Goal: Task Accomplishment & Management: Manage account settings

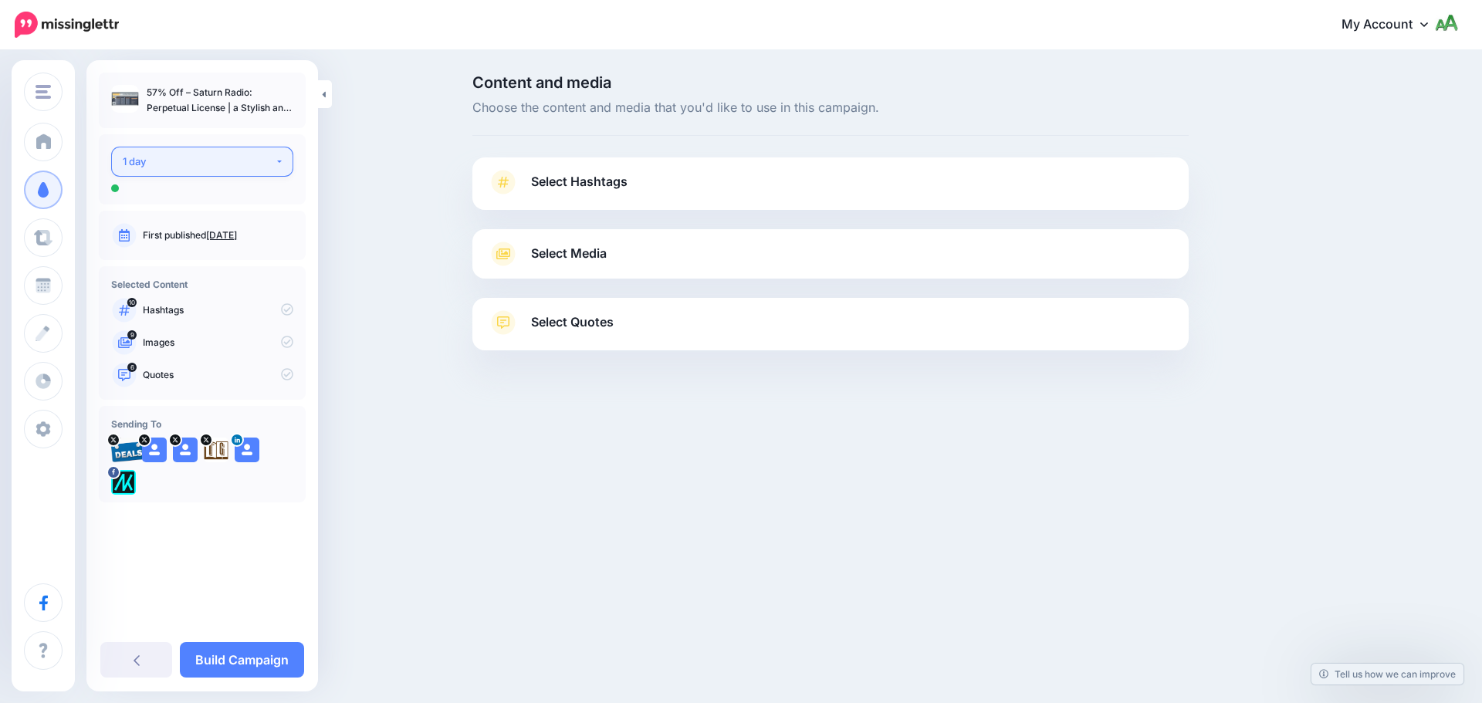
click at [221, 166] on div "1 day" at bounding box center [199, 162] width 152 height 18
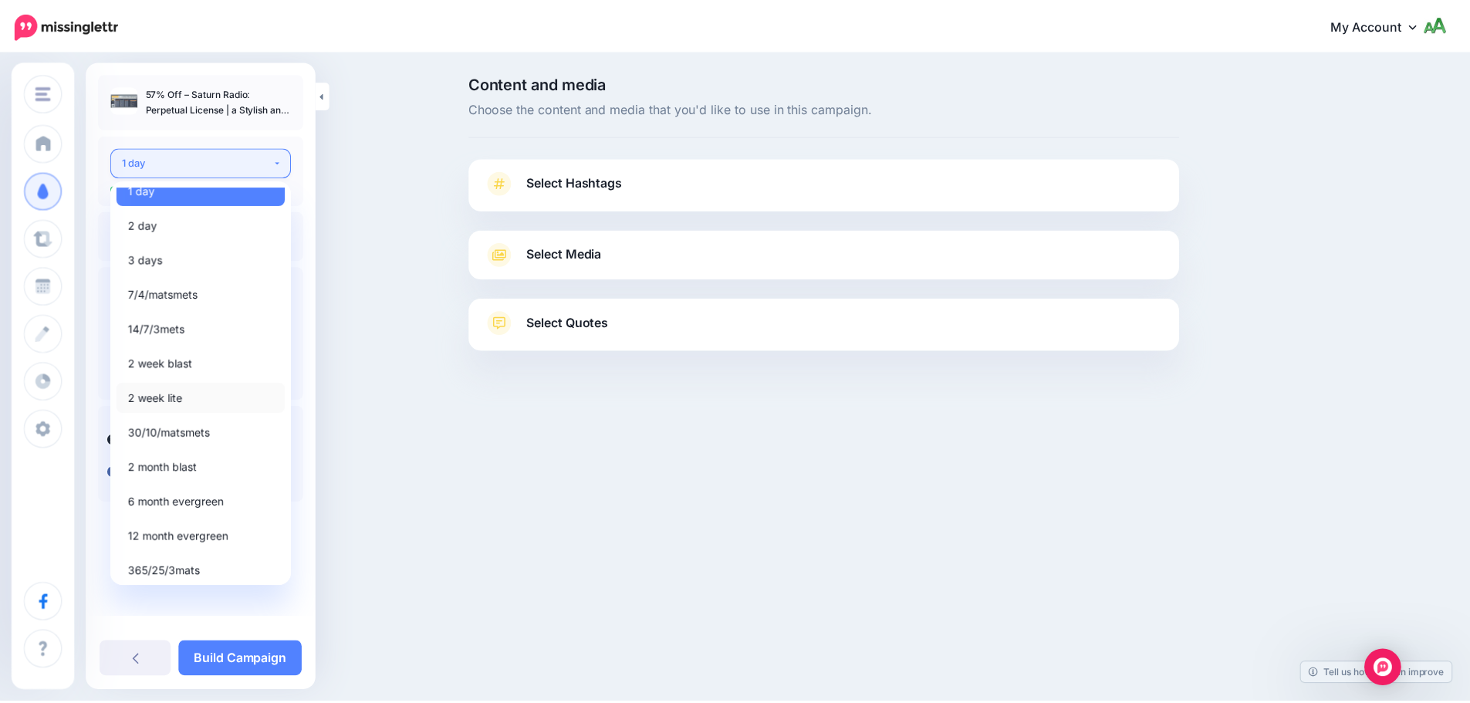
scroll to position [18, 0]
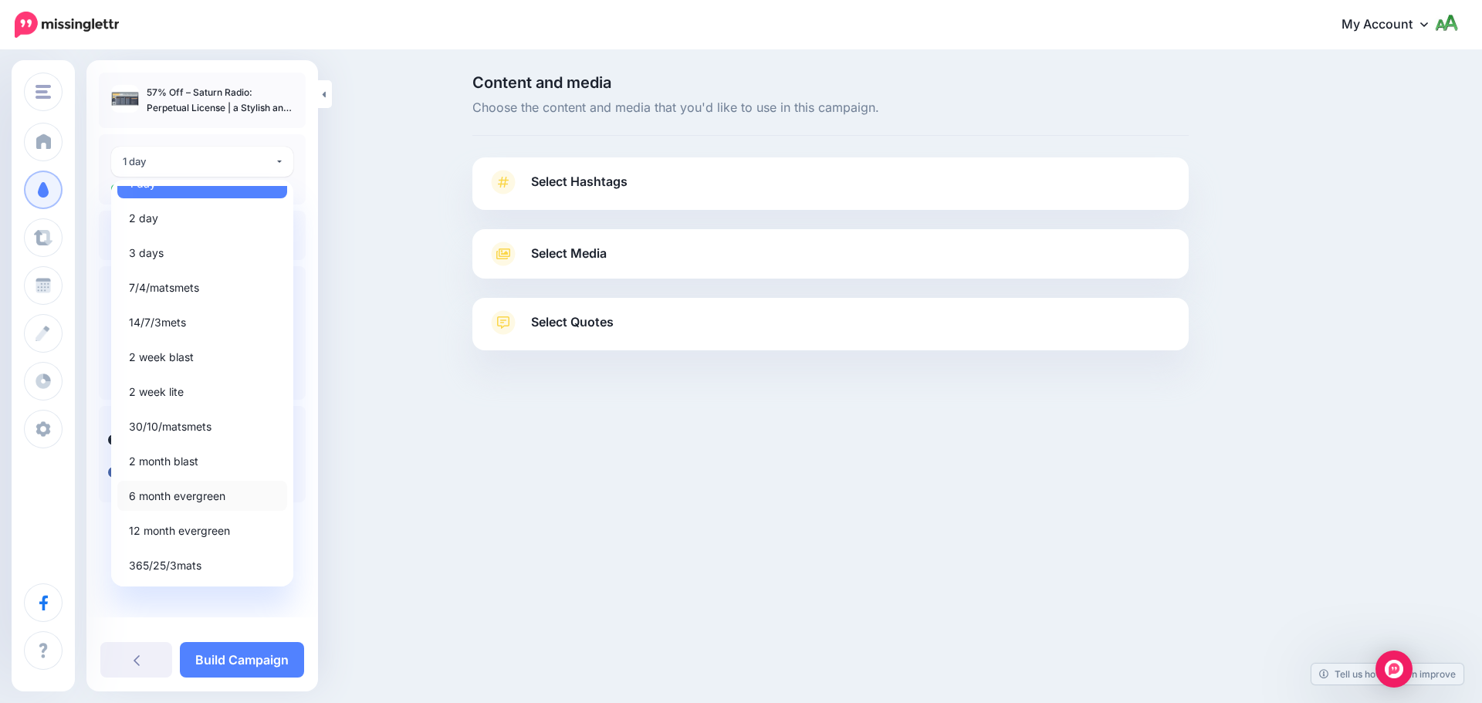
click at [216, 502] on span "6 month evergreen" at bounding box center [177, 496] width 96 height 19
select select "*****"
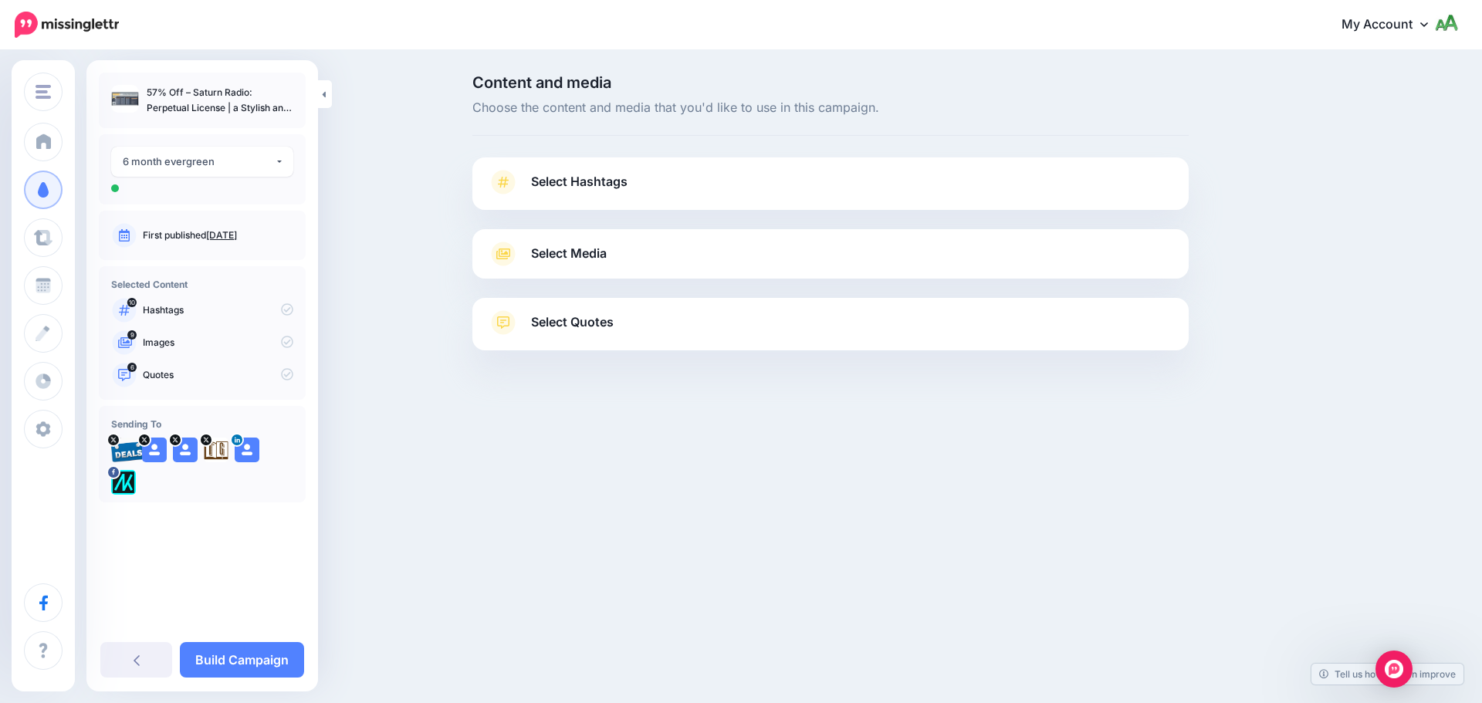
click at [687, 188] on link "Select Hashtags" at bounding box center [830, 190] width 685 height 40
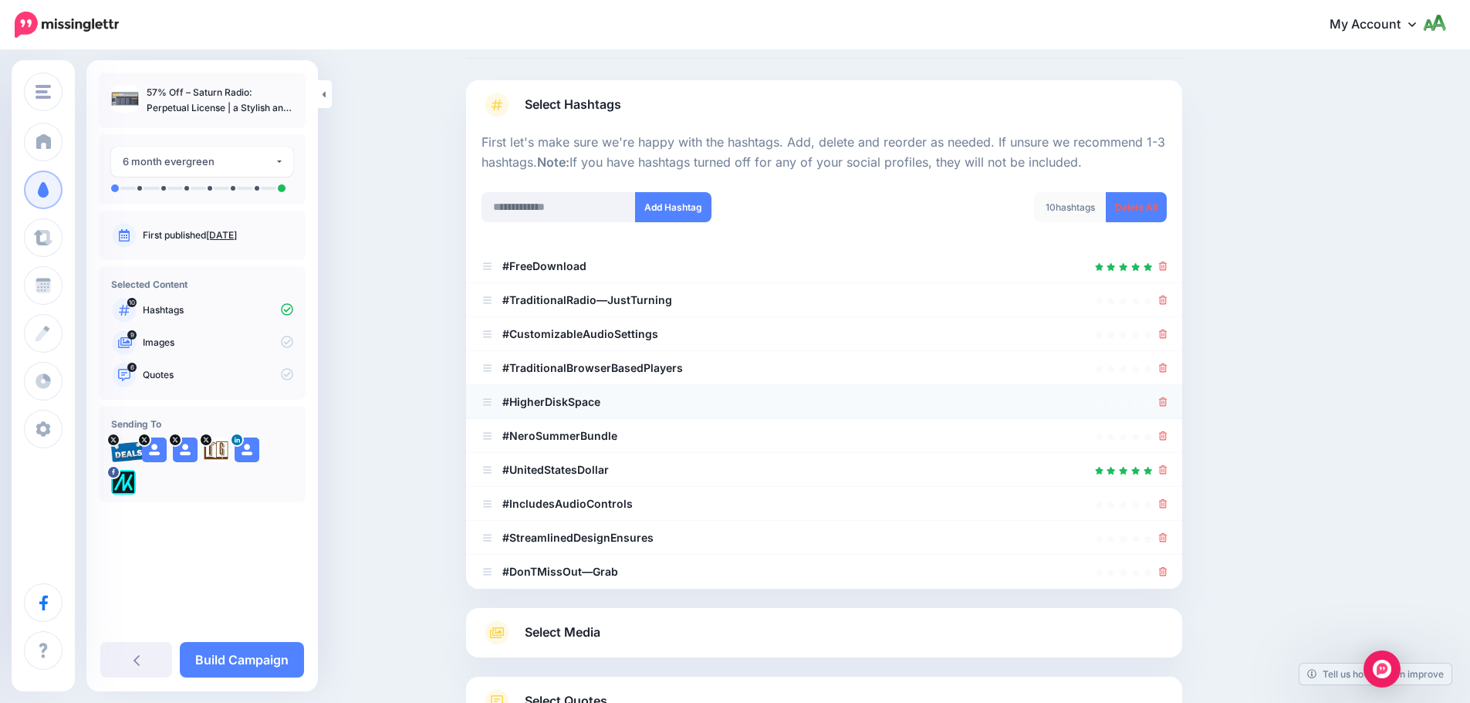
scroll to position [204, 0]
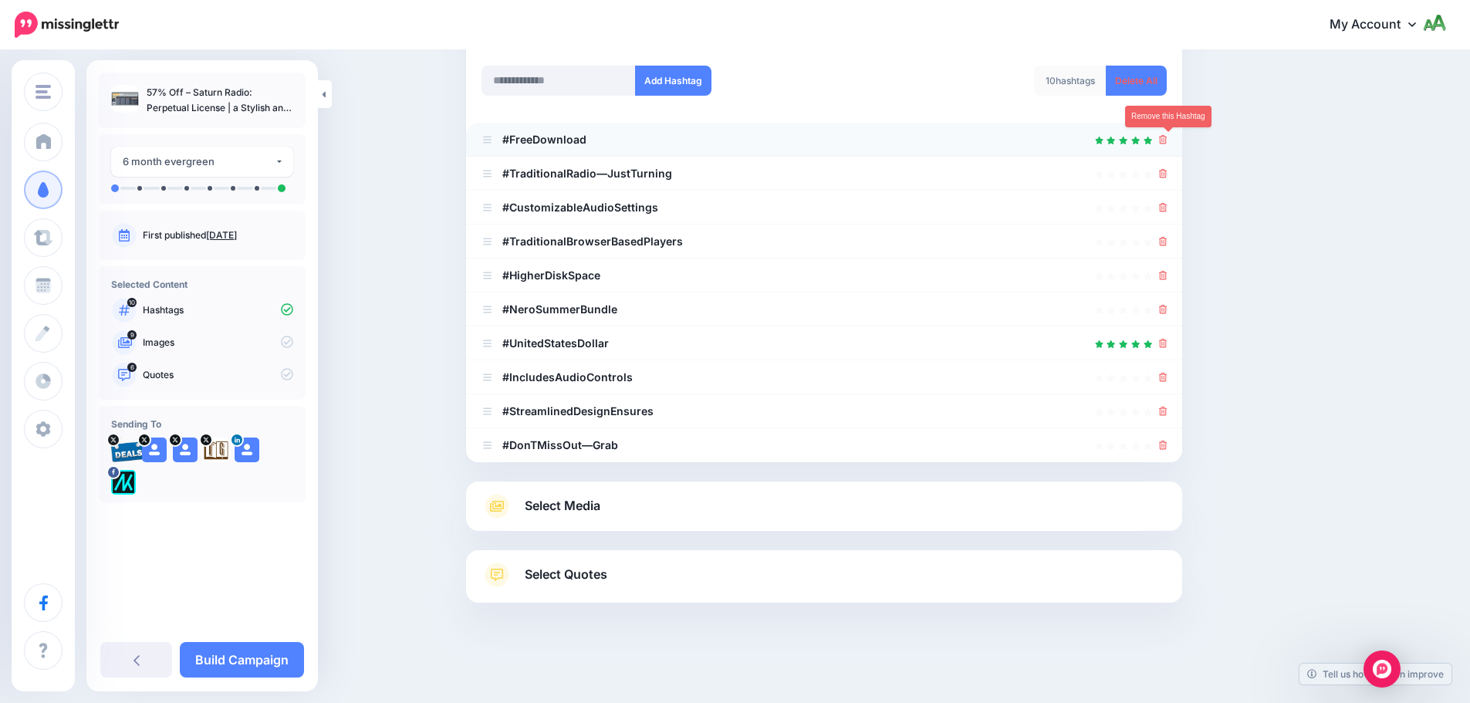
click at [1168, 138] on icon at bounding box center [1163, 139] width 8 height 9
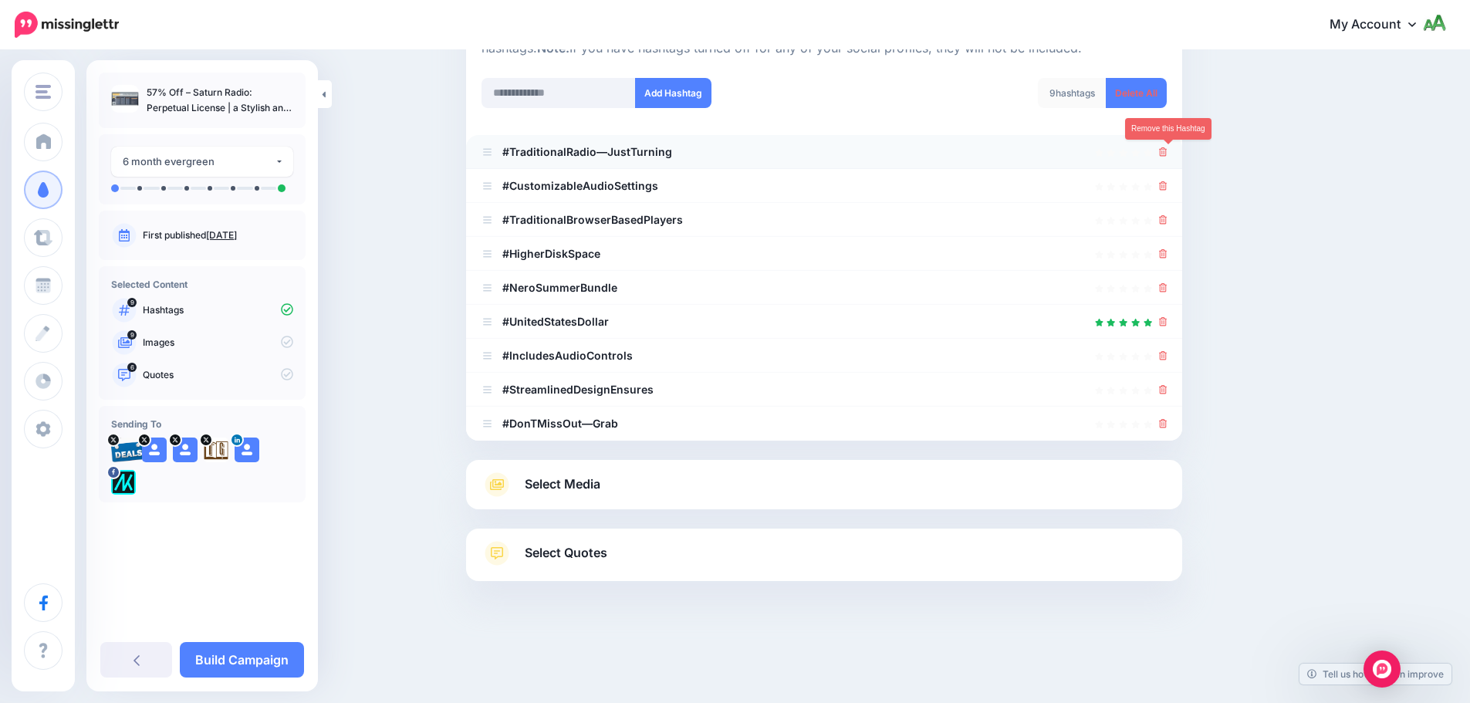
click at [1168, 150] on icon at bounding box center [1163, 151] width 8 height 9
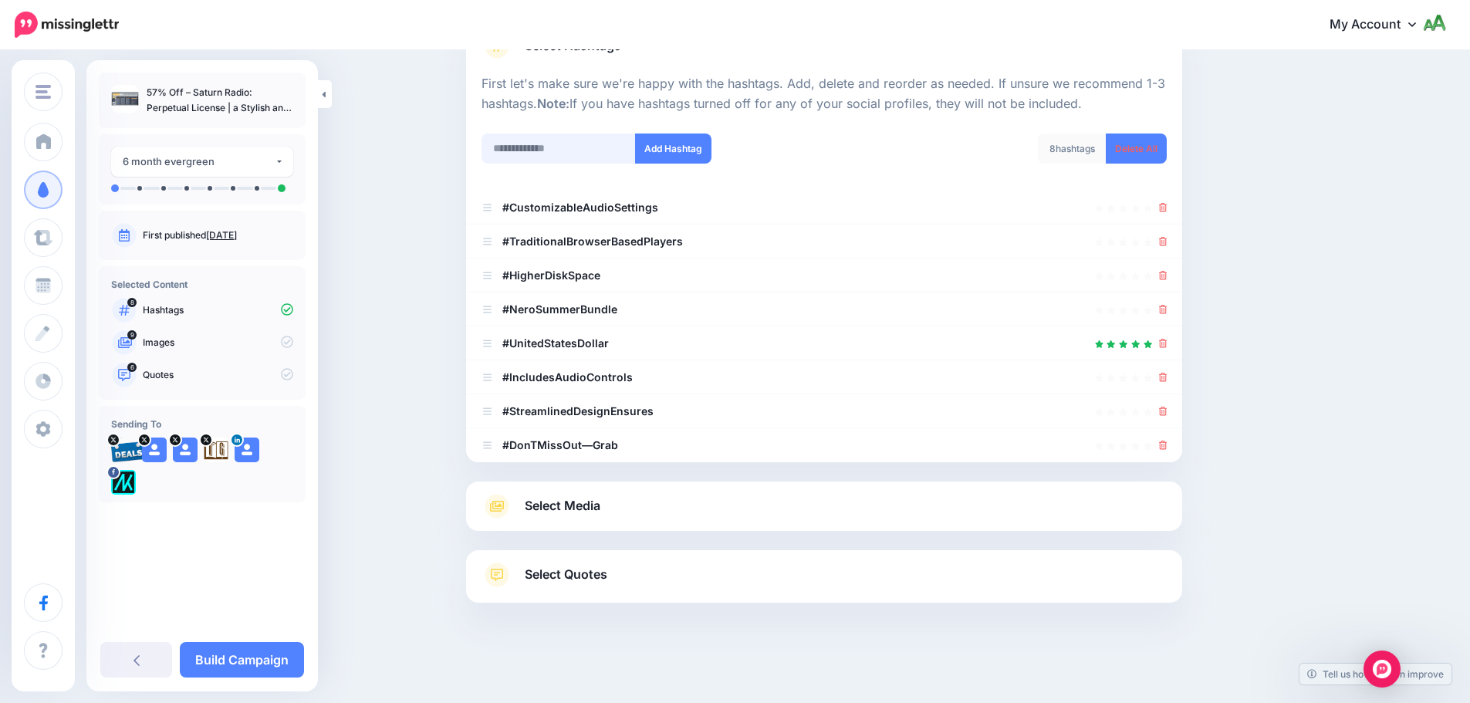
click at [568, 148] on input "text" at bounding box center [559, 149] width 154 height 30
type input "**********"
click at [678, 153] on button "Add Hashtag" at bounding box center [673, 149] width 76 height 30
click at [598, 151] on input "text" at bounding box center [559, 149] width 154 height 30
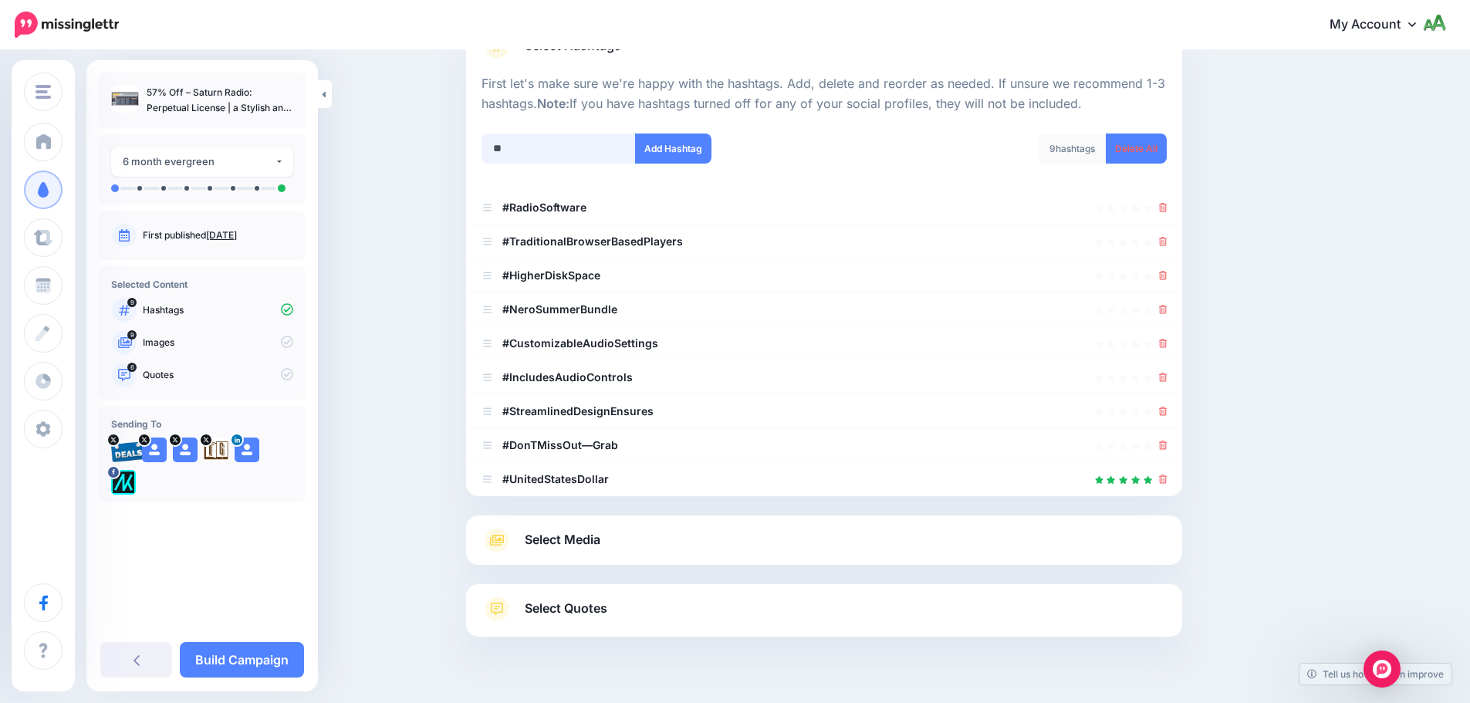
scroll to position [170, 0]
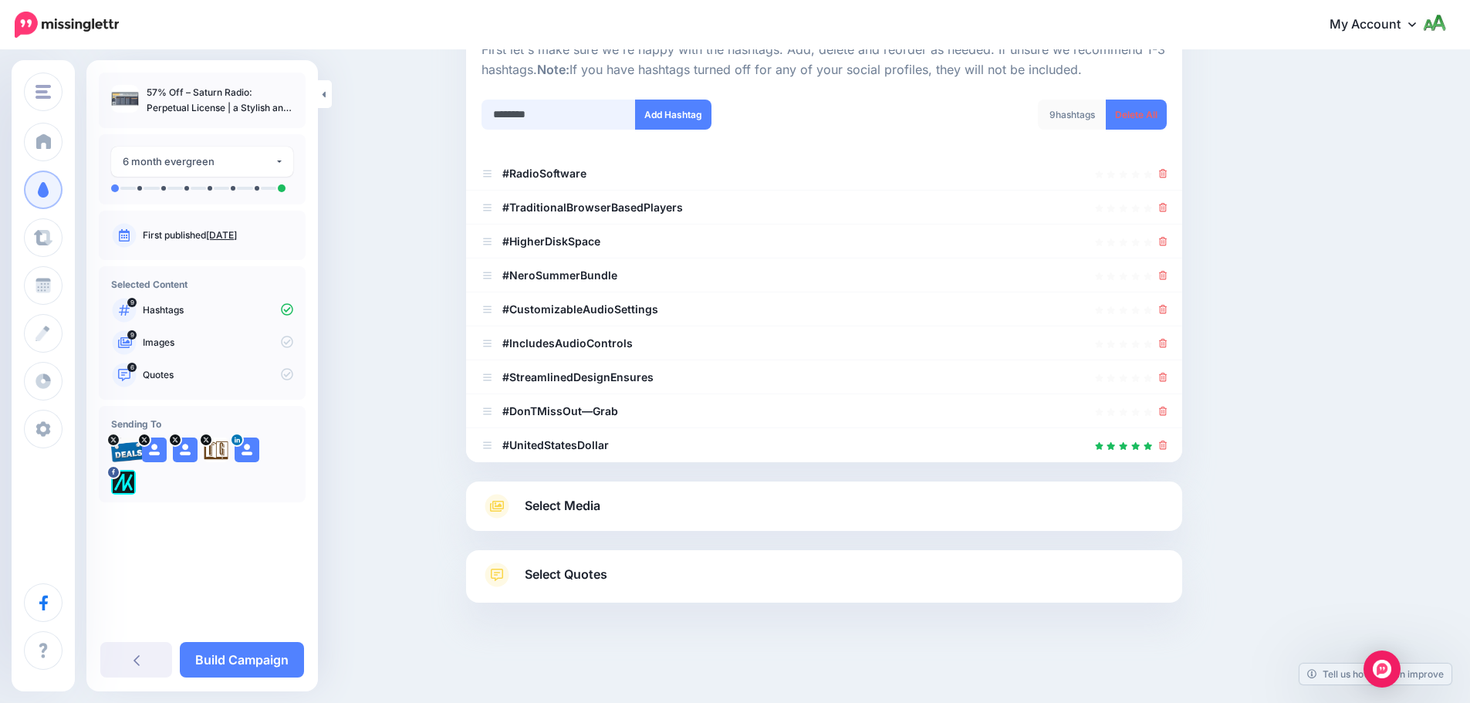
click at [514, 120] on input "********" at bounding box center [559, 115] width 154 height 30
type input "**********"
click at [668, 115] on button "Add Hashtag" at bounding box center [673, 115] width 76 height 30
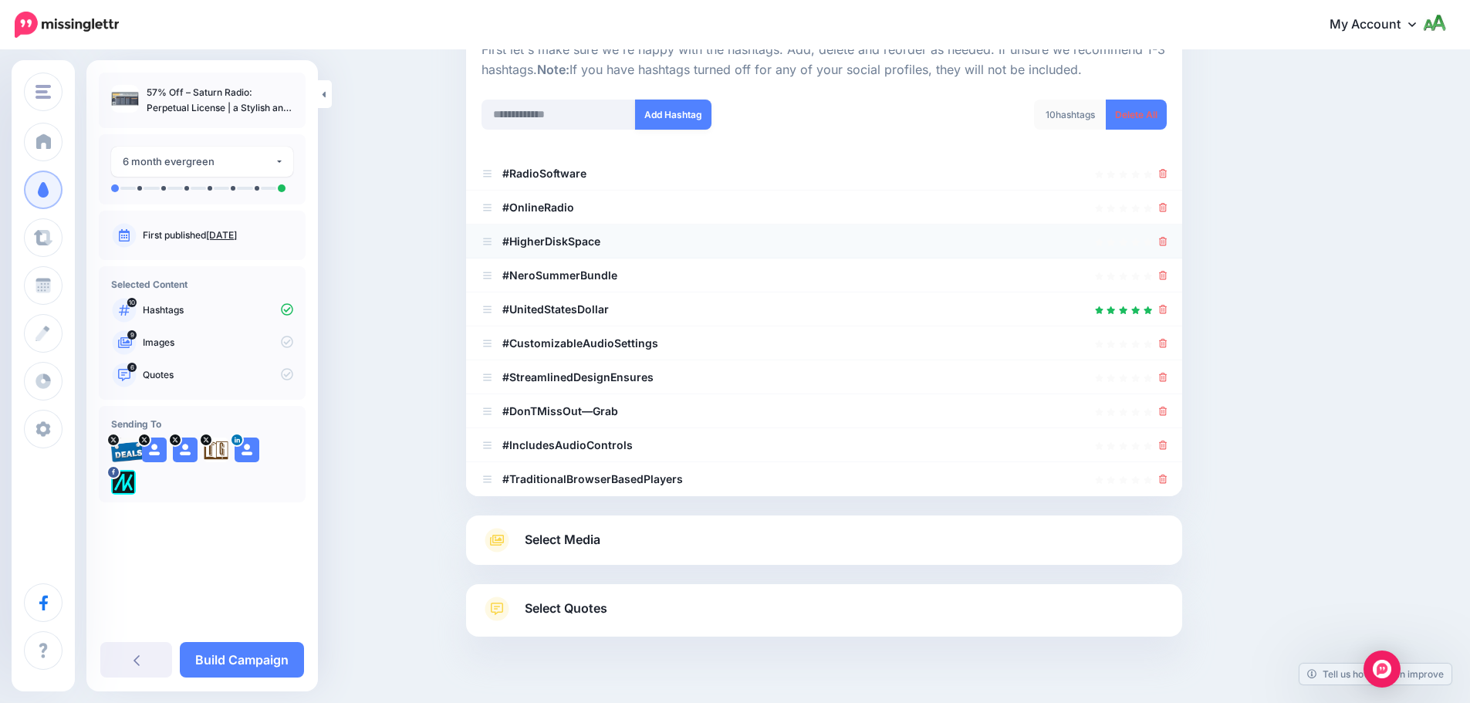
scroll to position [204, 0]
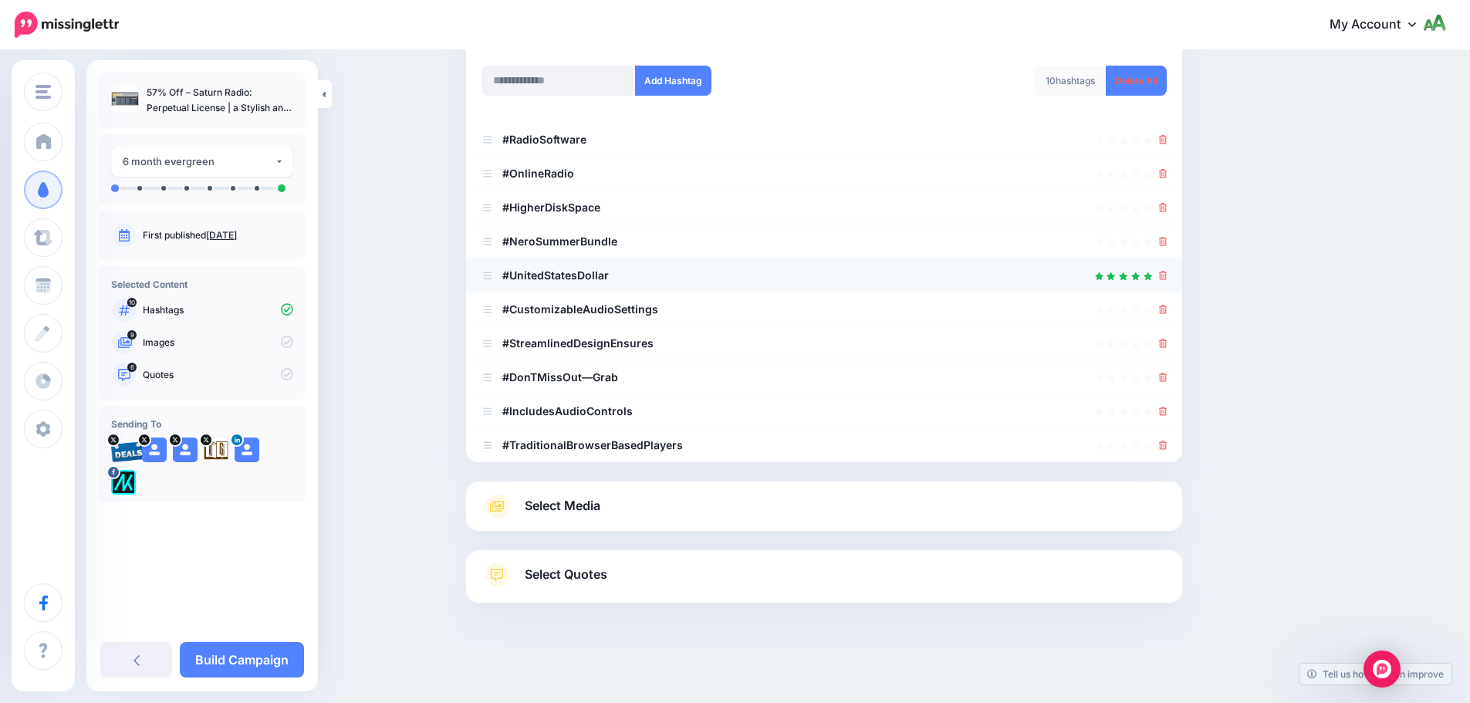
click at [1164, 272] on icon at bounding box center [1163, 275] width 8 height 9
click at [1168, 244] on icon at bounding box center [1163, 241] width 8 height 9
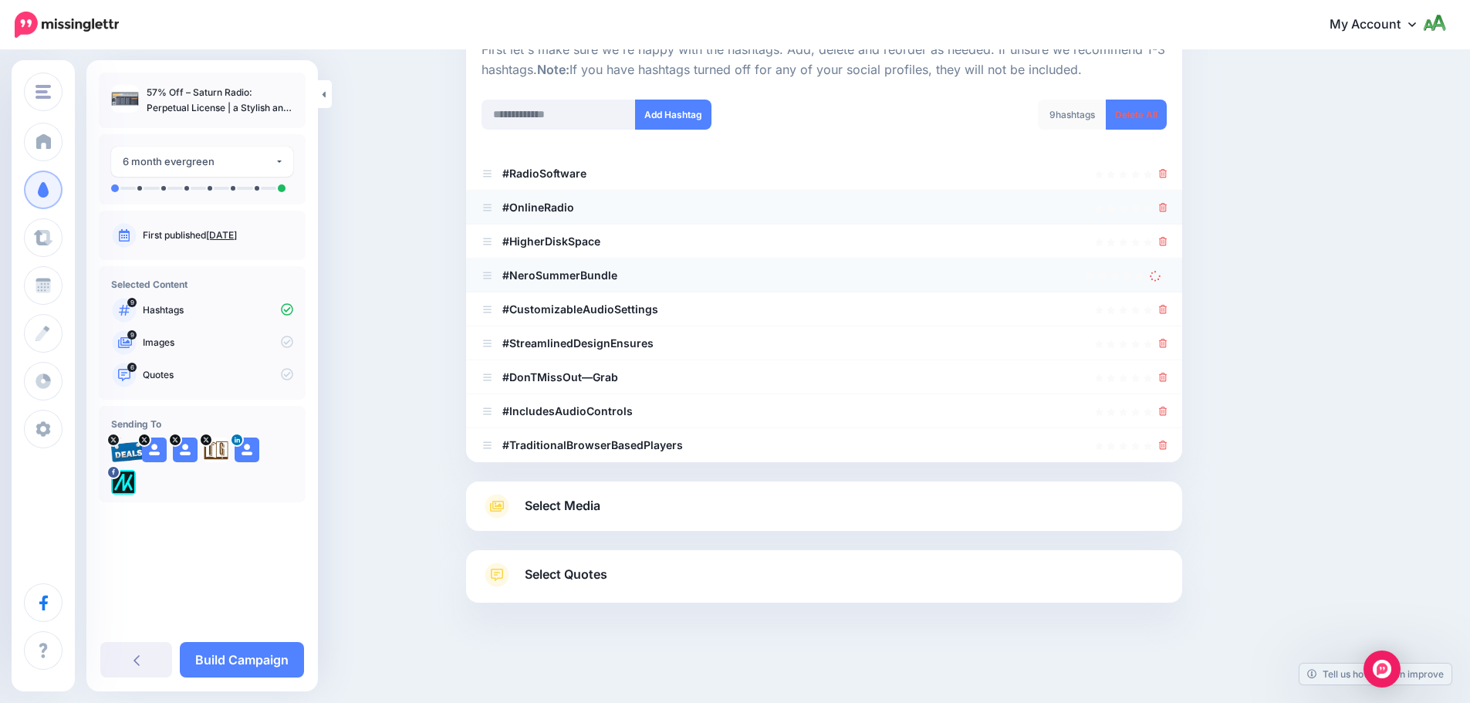
scroll to position [170, 0]
click at [1166, 242] on icon at bounding box center [1163, 241] width 8 height 9
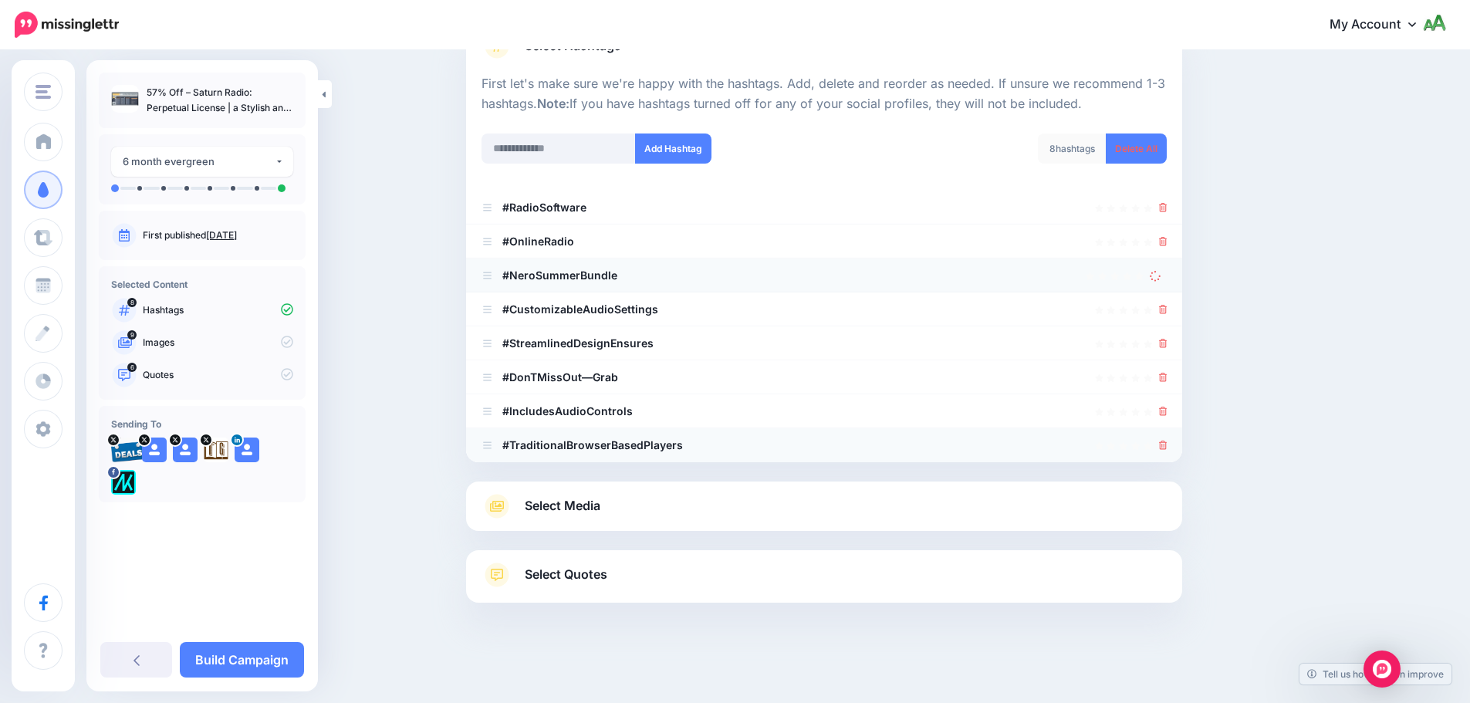
click at [1168, 447] on icon at bounding box center [1163, 445] width 8 height 9
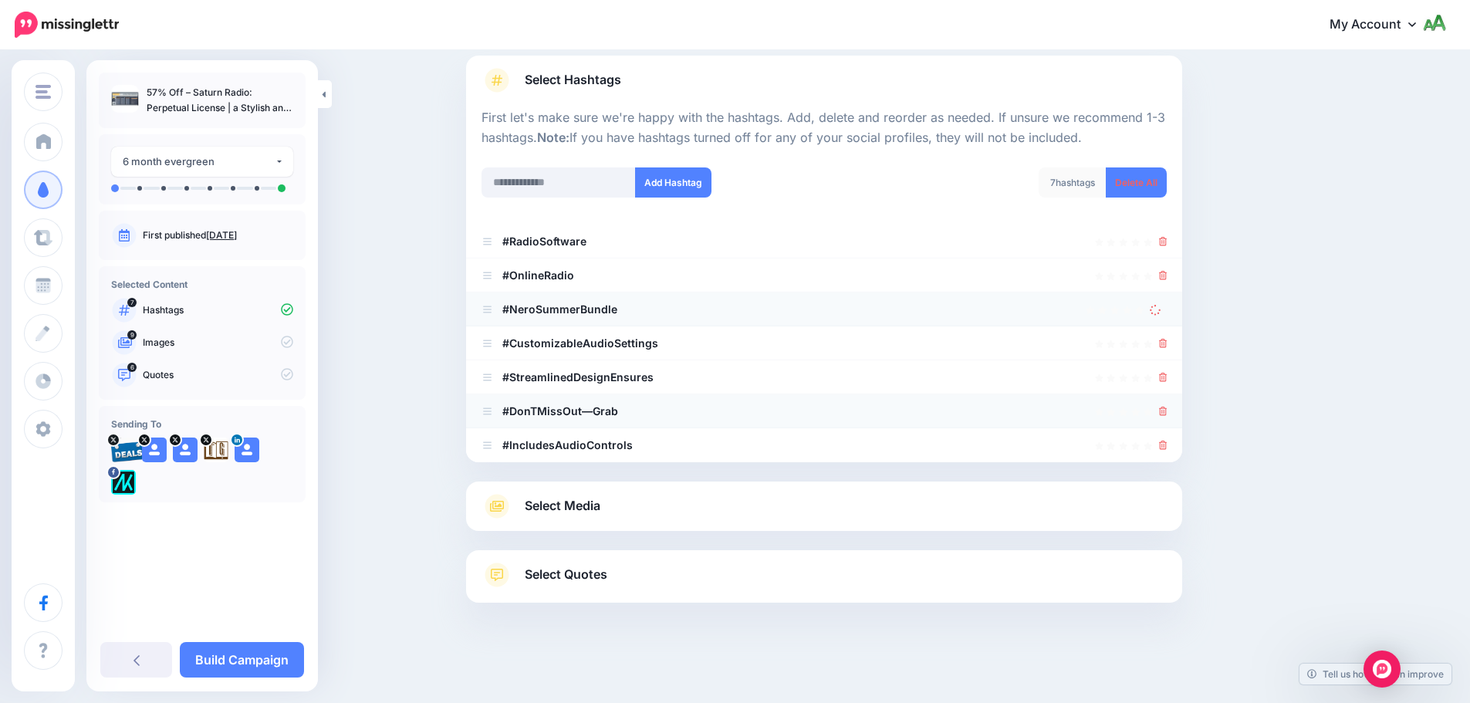
click at [1168, 409] on icon at bounding box center [1163, 411] width 8 height 9
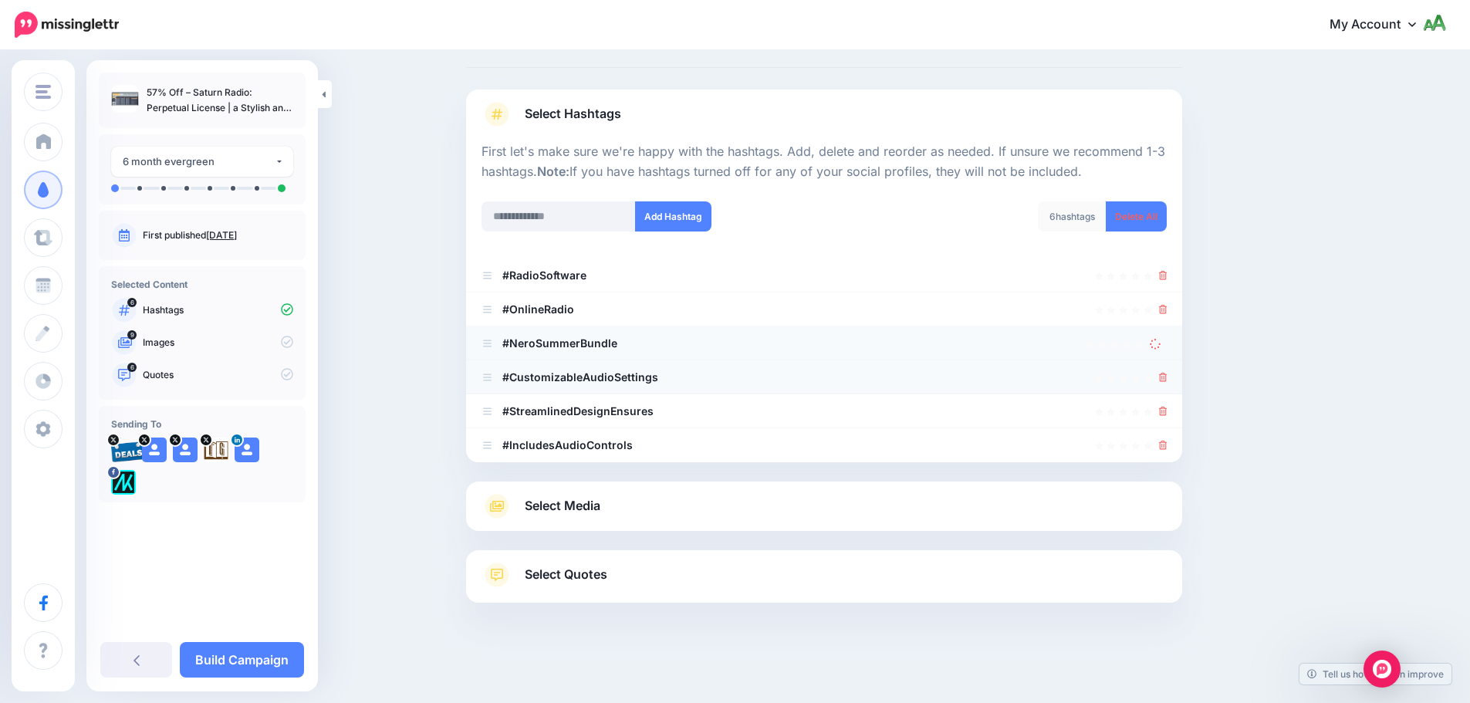
click at [1166, 381] on icon at bounding box center [1163, 377] width 8 height 9
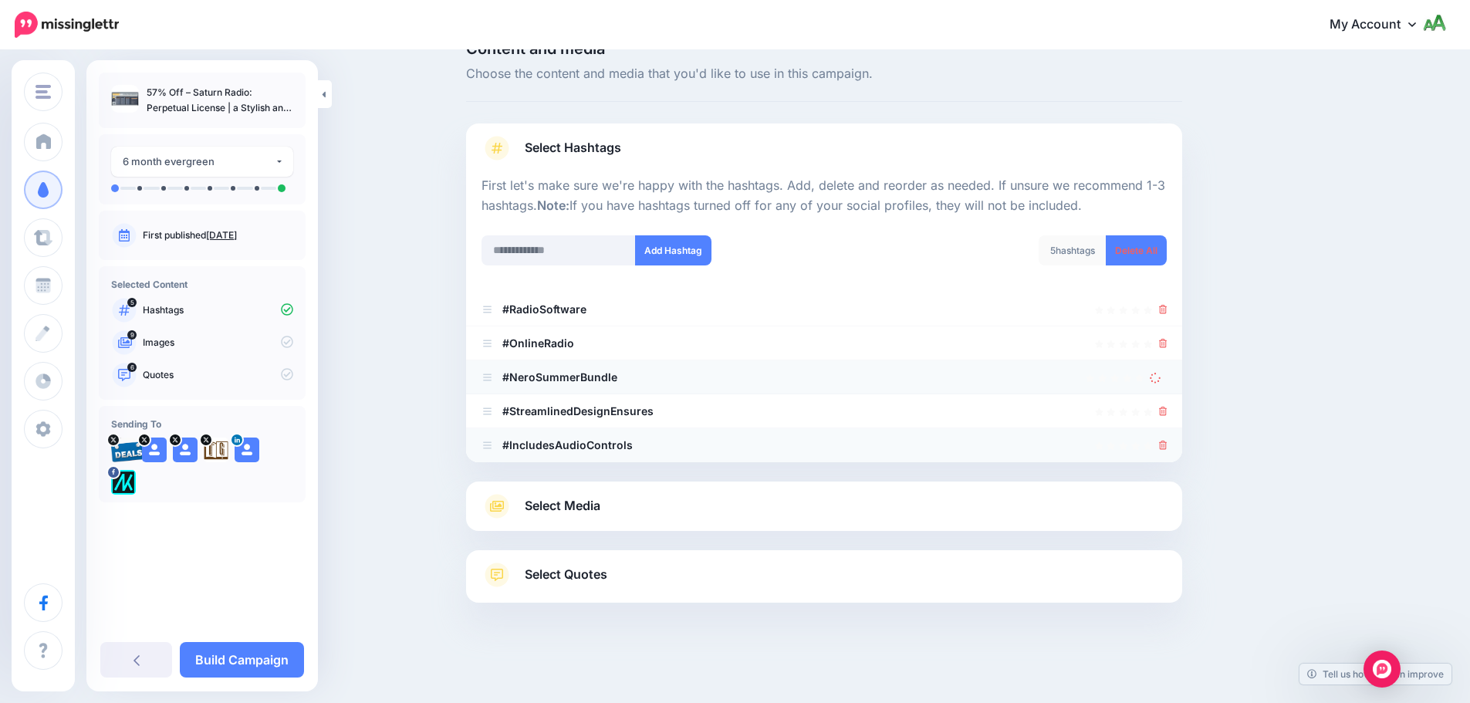
scroll to position [34, 0]
click at [1168, 444] on icon at bounding box center [1163, 445] width 8 height 9
click at [1168, 416] on icon at bounding box center [1163, 411] width 8 height 9
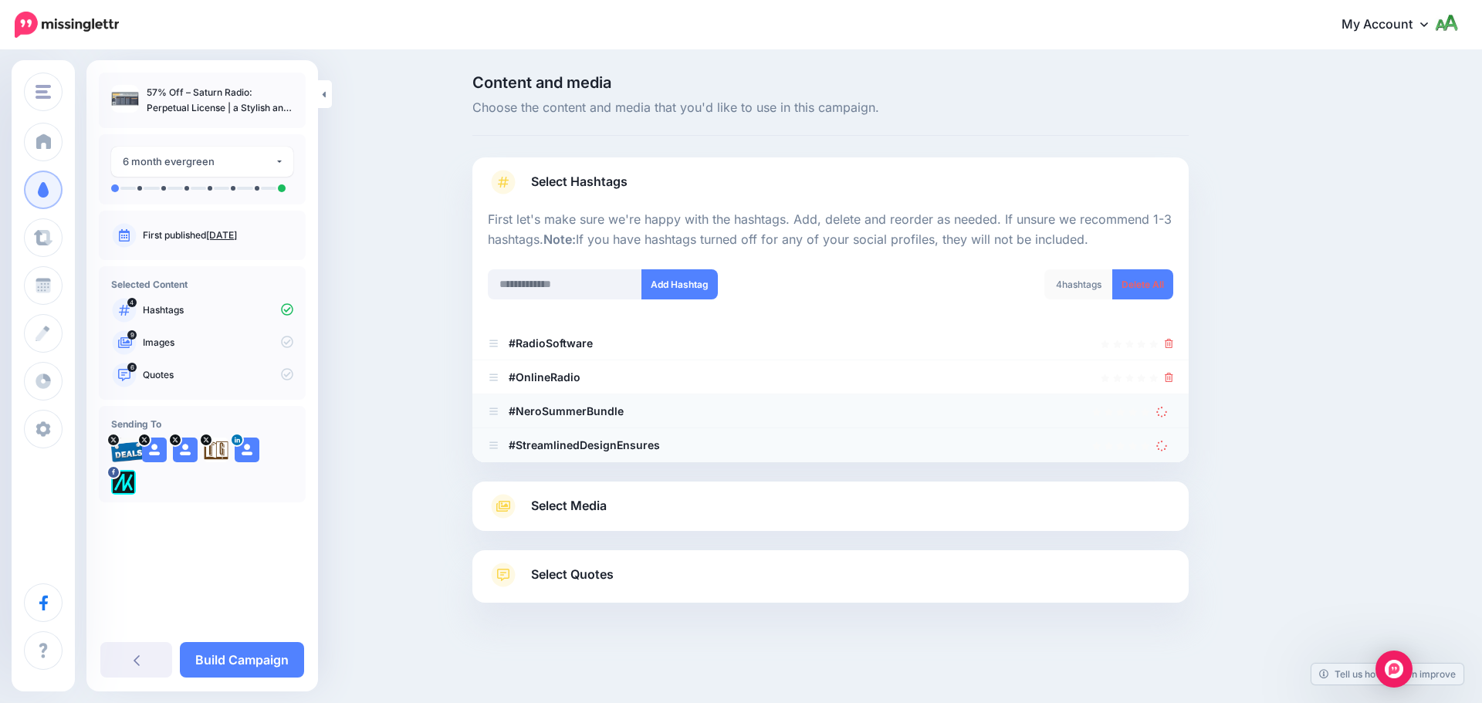
click at [1168, 446] on link at bounding box center [1164, 444] width 17 height 13
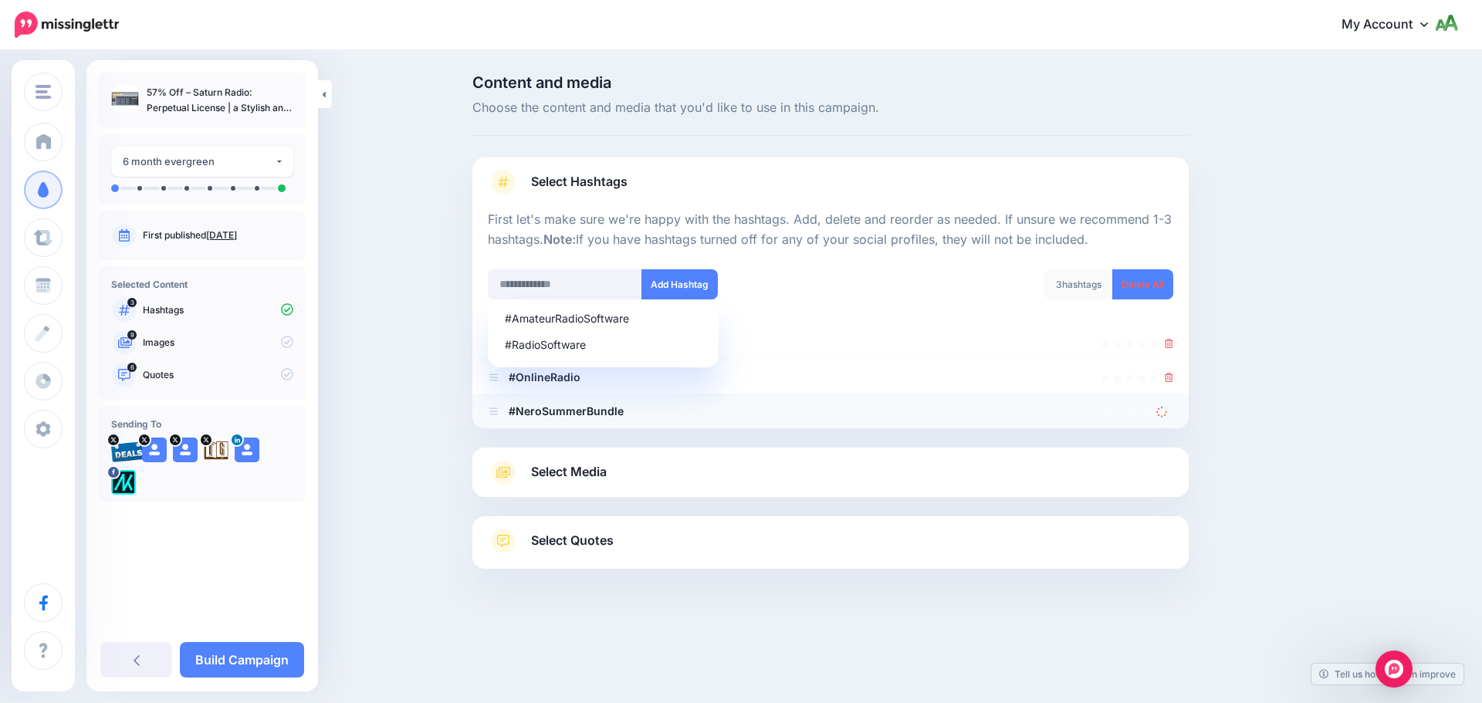
click at [1164, 417] on icon at bounding box center [1161, 411] width 11 height 11
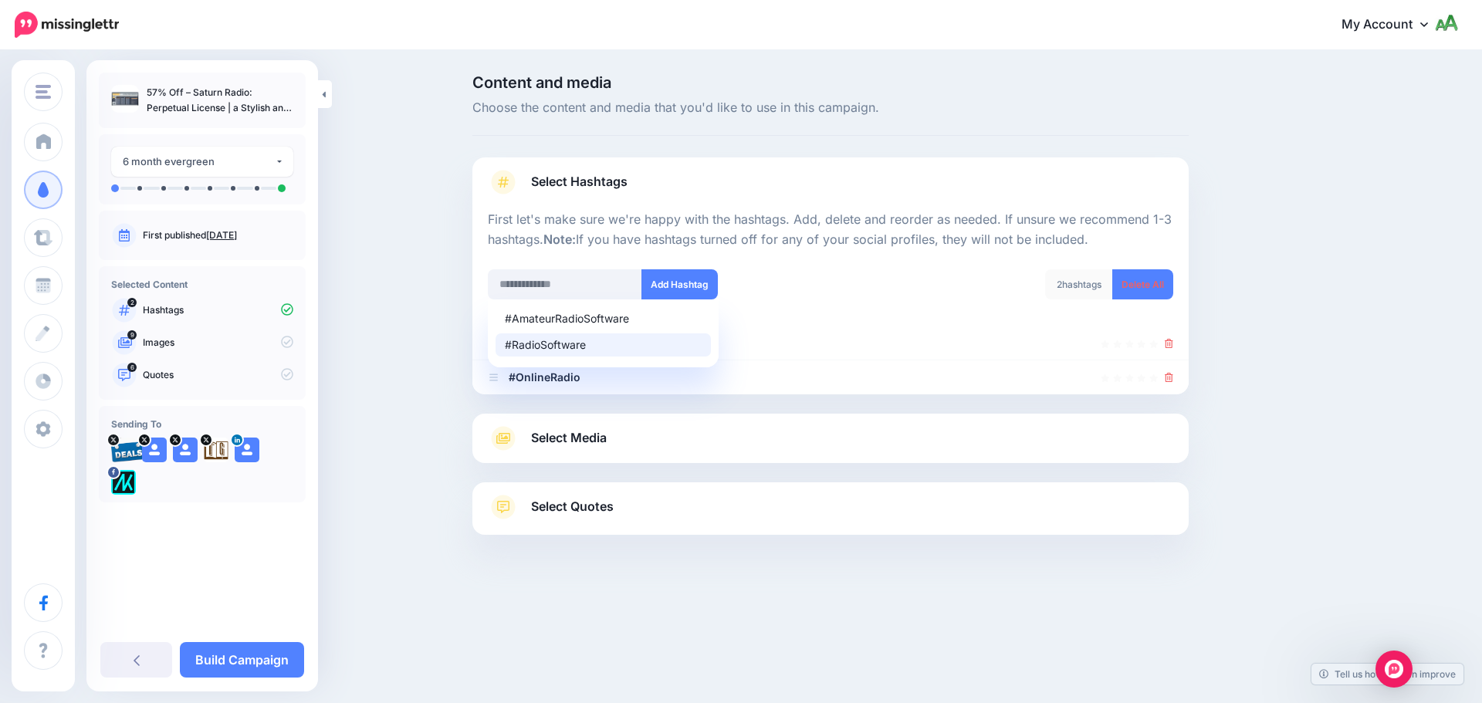
click at [549, 341] on div "#RadioSoftware" at bounding box center [603, 345] width 197 height 11
type input "**********"
click at [668, 287] on button "Add Hashtag" at bounding box center [679, 284] width 76 height 30
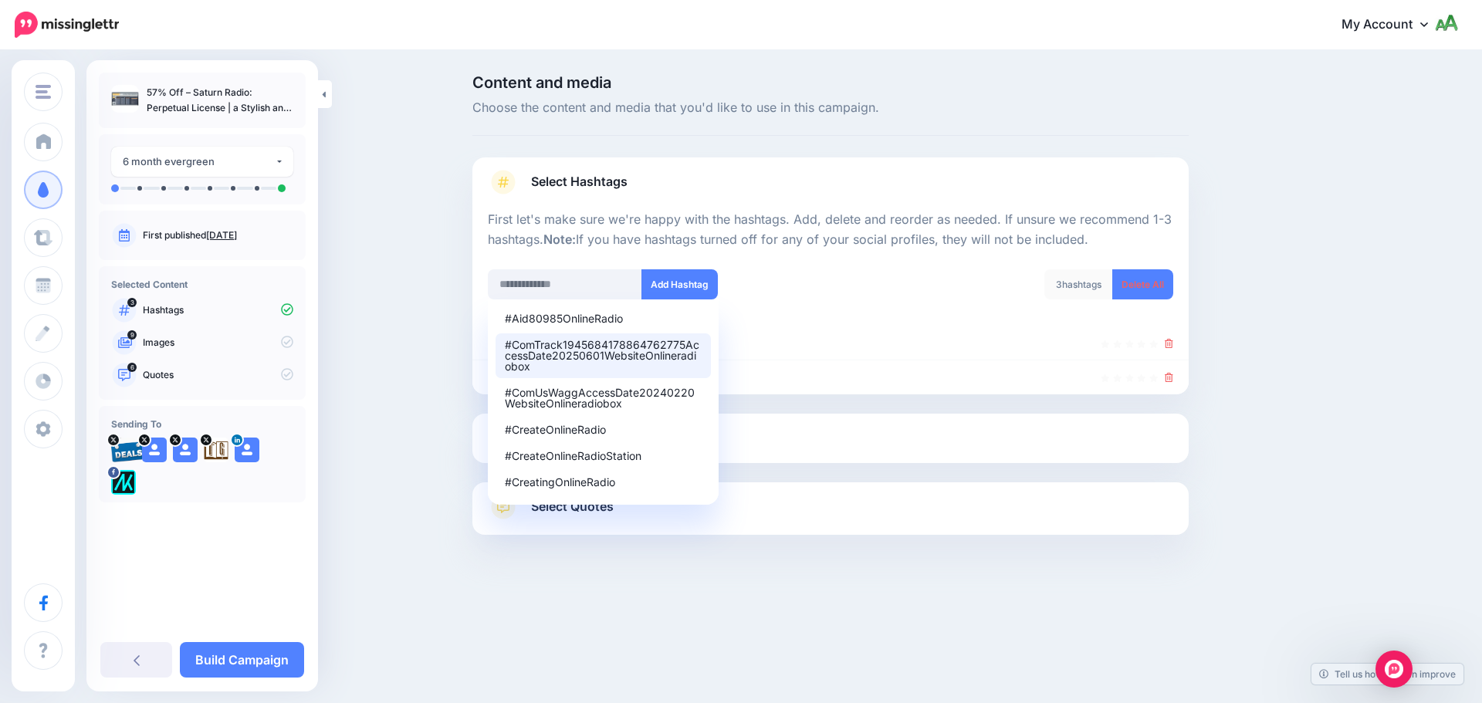
click at [438, 343] on div "Content and media Choose the content and media that you'd like to use in this c…" at bounding box center [741, 343] width 1482 height 583
click at [597, 287] on input "text" at bounding box center [565, 284] width 154 height 30
click at [1304, 311] on div "Content and media Choose the content and media that you'd like to use in this c…" at bounding box center [904, 343] width 887 height 537
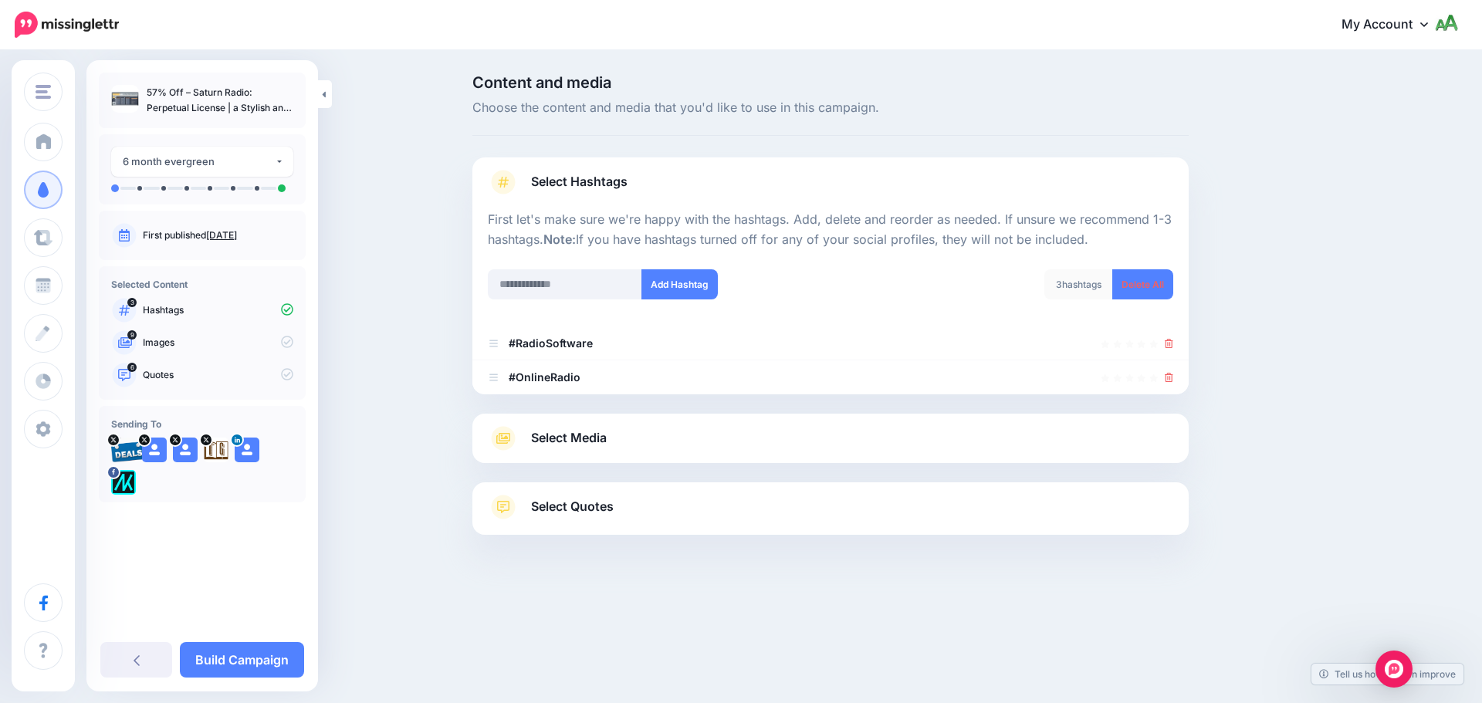
click at [610, 441] on link "Select Media" at bounding box center [830, 438] width 685 height 25
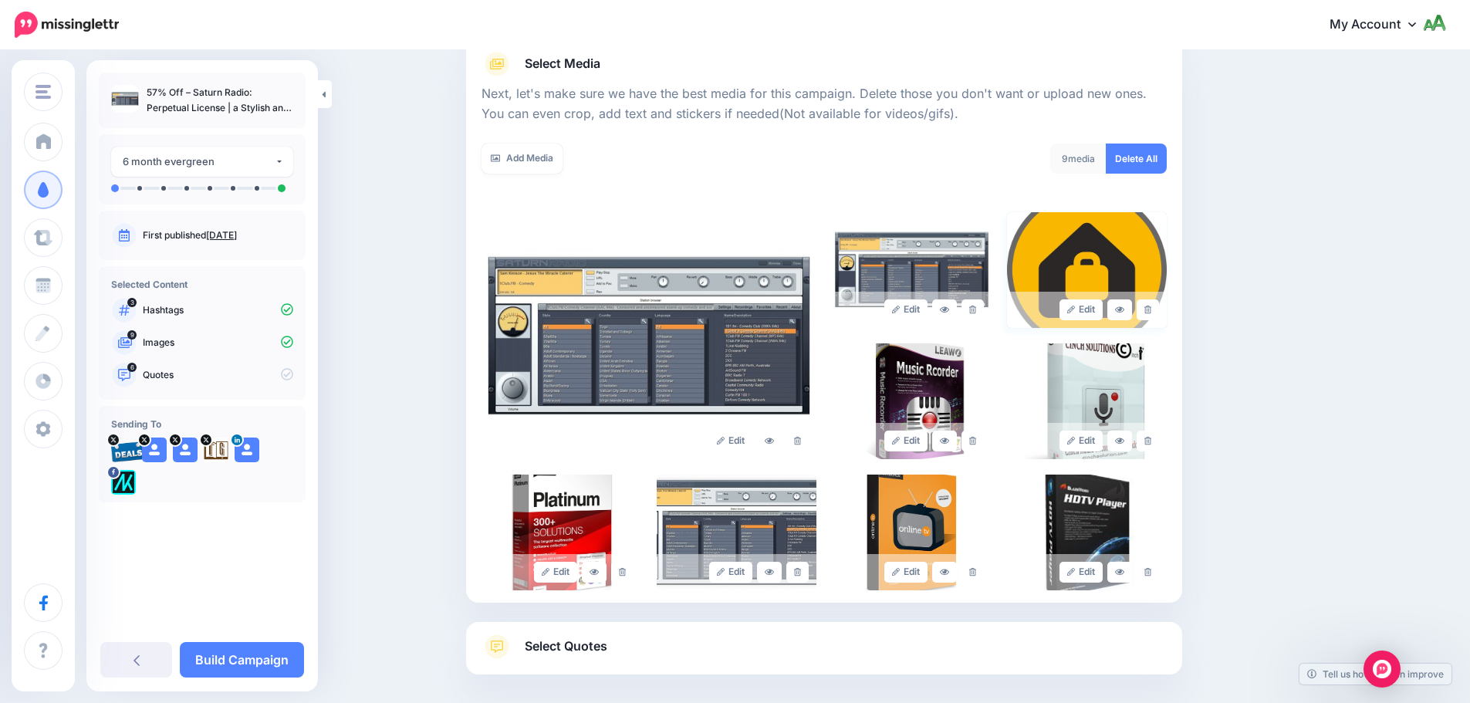
scroll to position [232, 0]
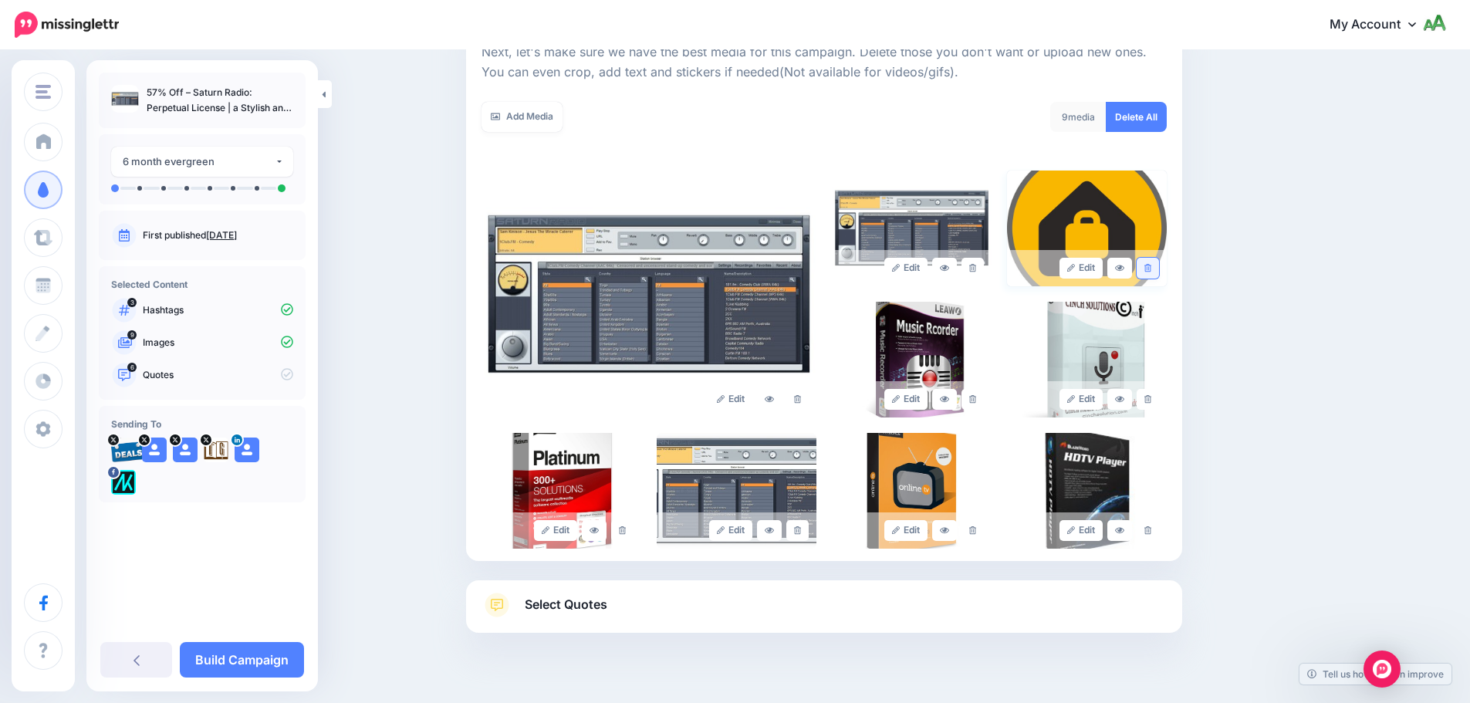
click at [1151, 266] on icon at bounding box center [1147, 268] width 7 height 8
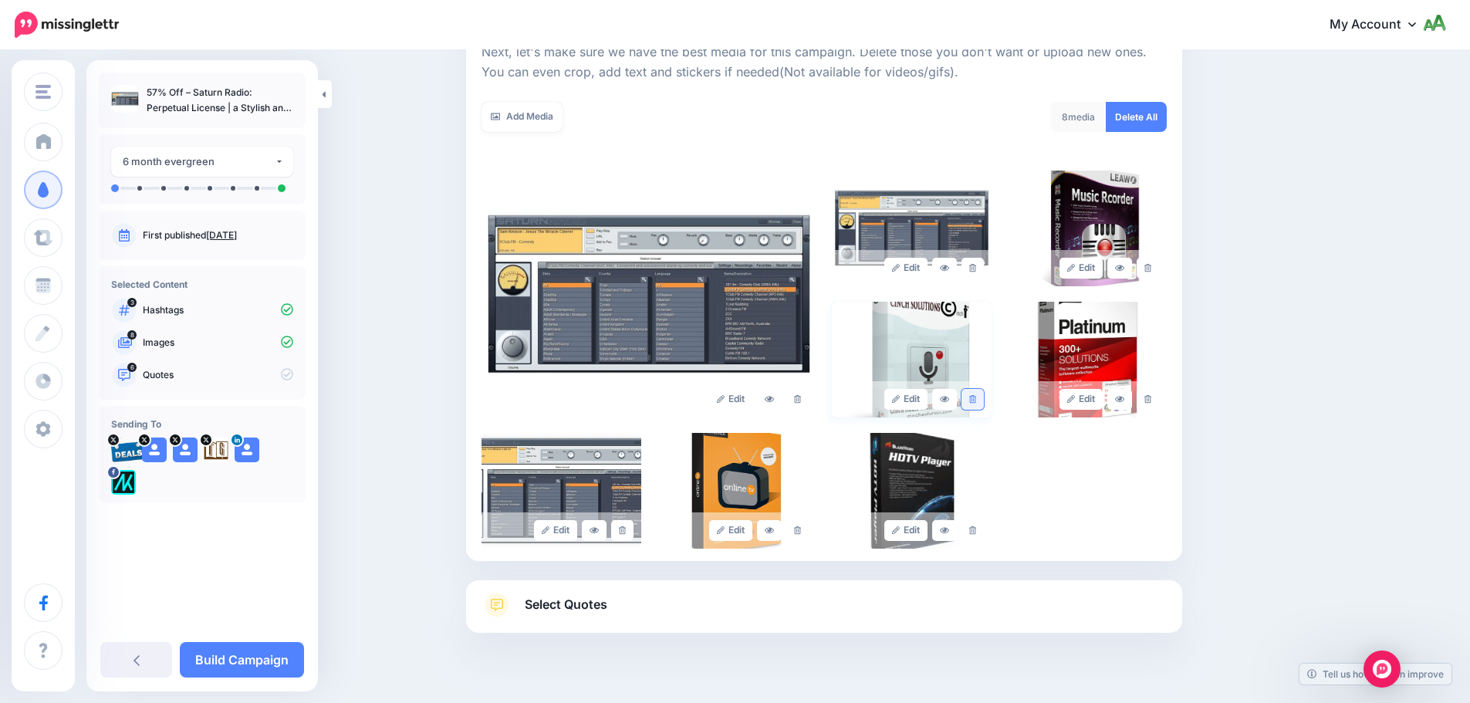
click at [984, 397] on link at bounding box center [973, 399] width 22 height 21
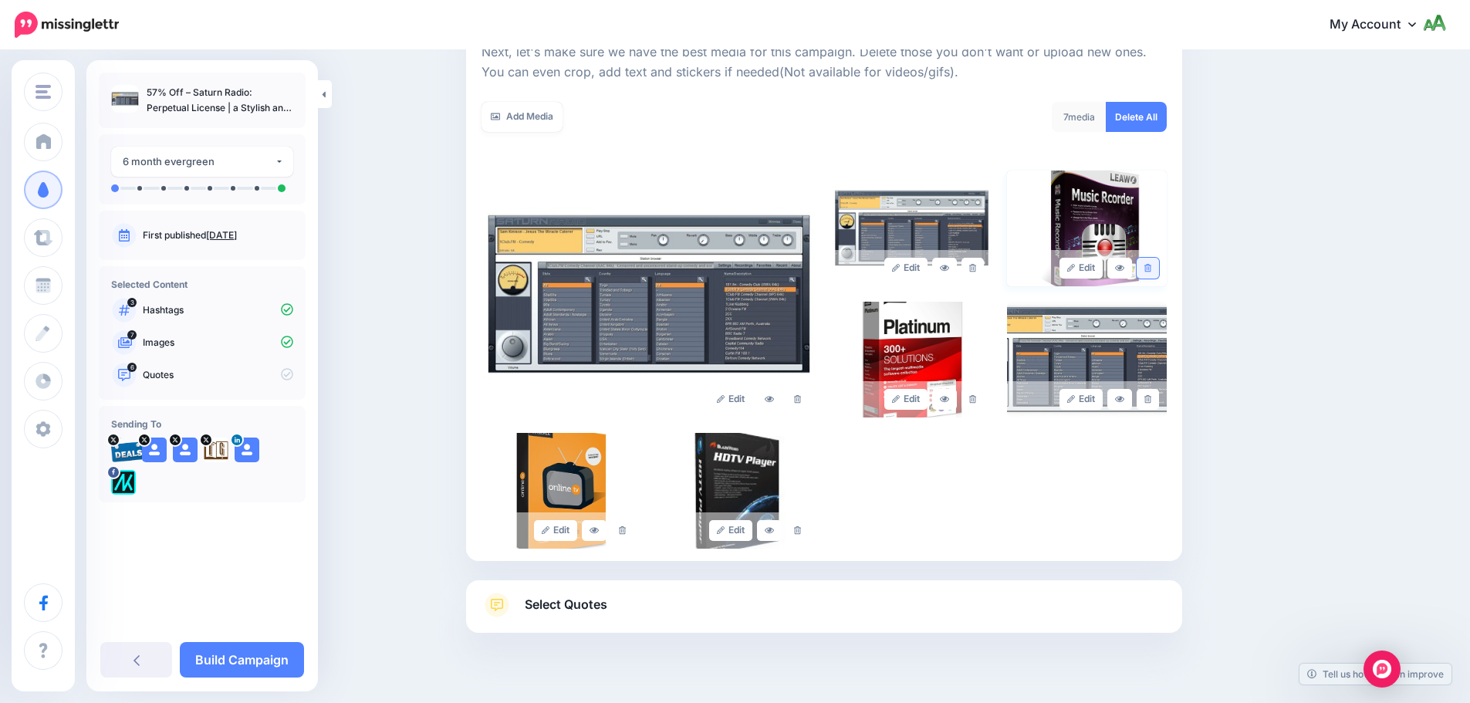
click at [1159, 266] on link at bounding box center [1148, 268] width 22 height 21
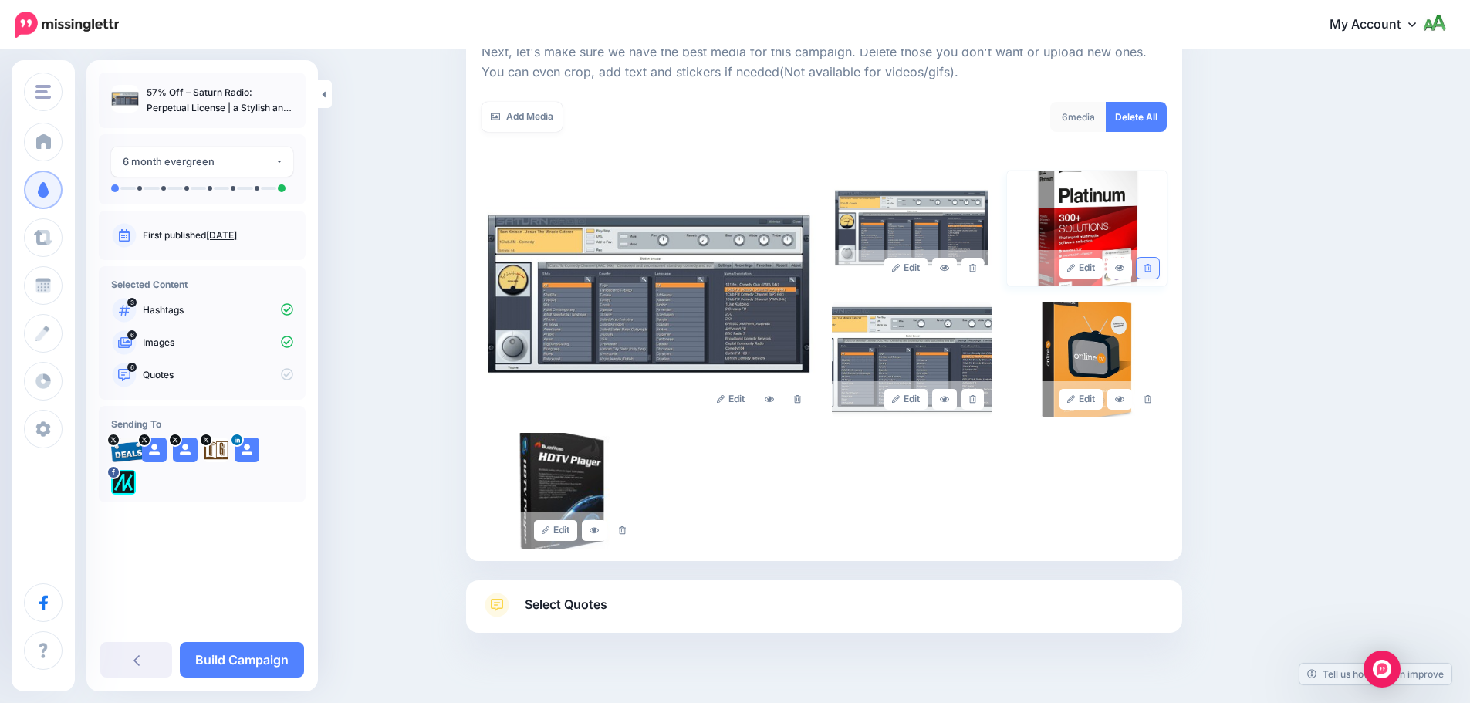
click at [1153, 273] on link at bounding box center [1148, 268] width 22 height 21
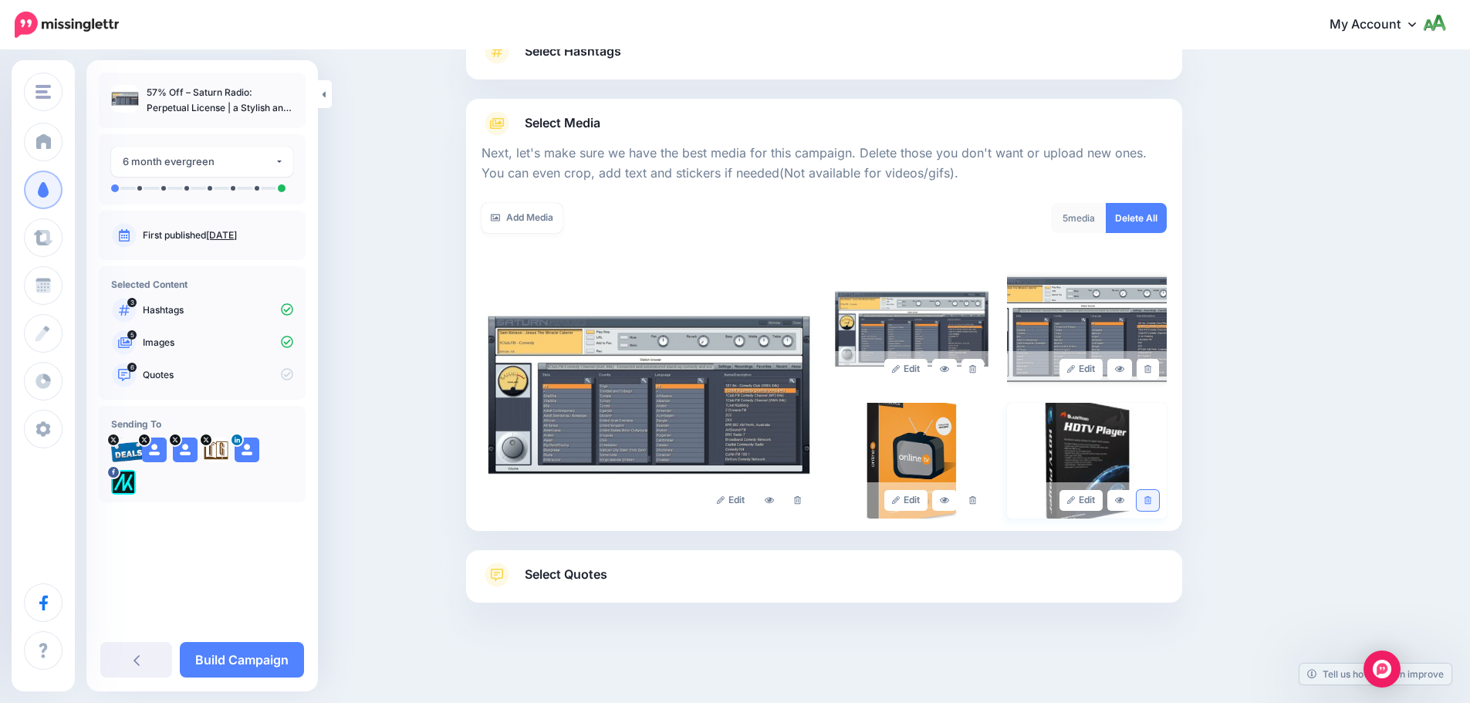
click at [1149, 502] on link at bounding box center [1148, 500] width 22 height 21
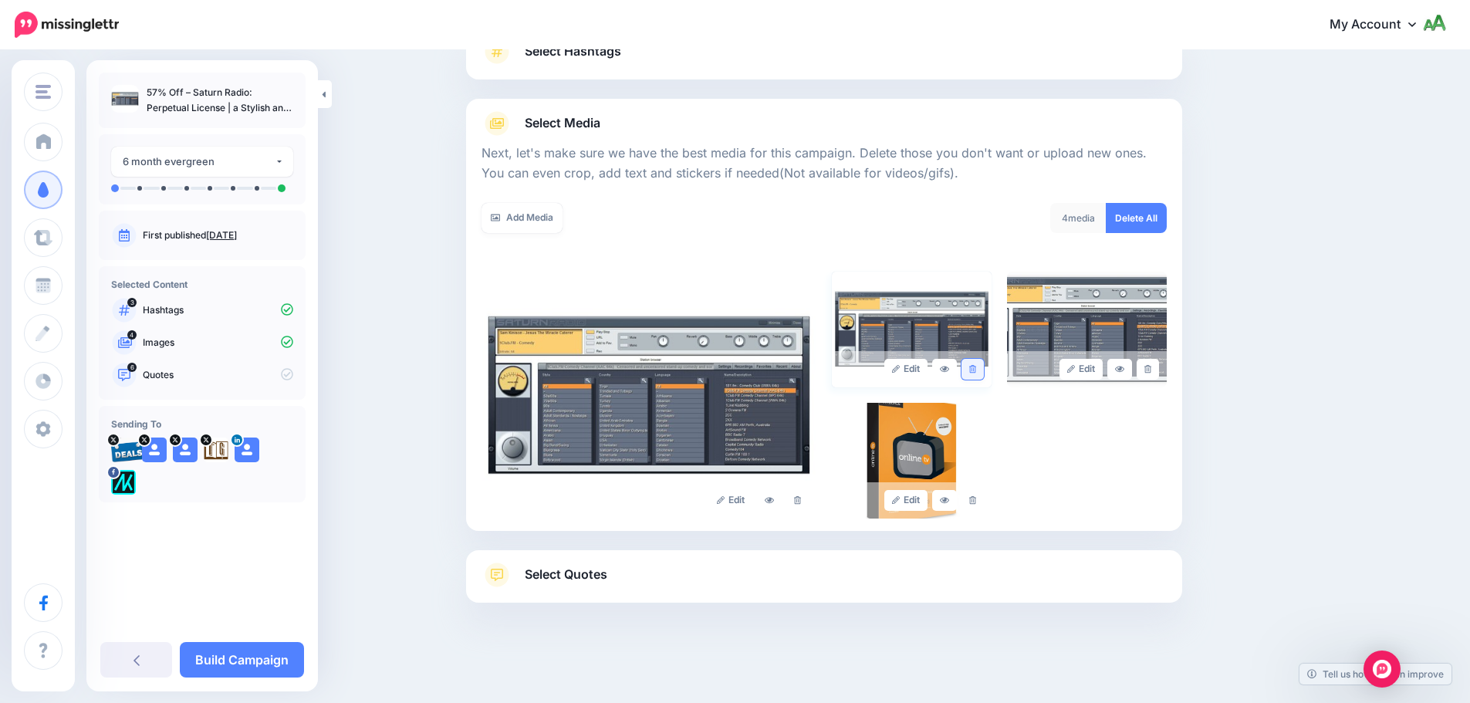
click at [984, 372] on link at bounding box center [973, 369] width 22 height 21
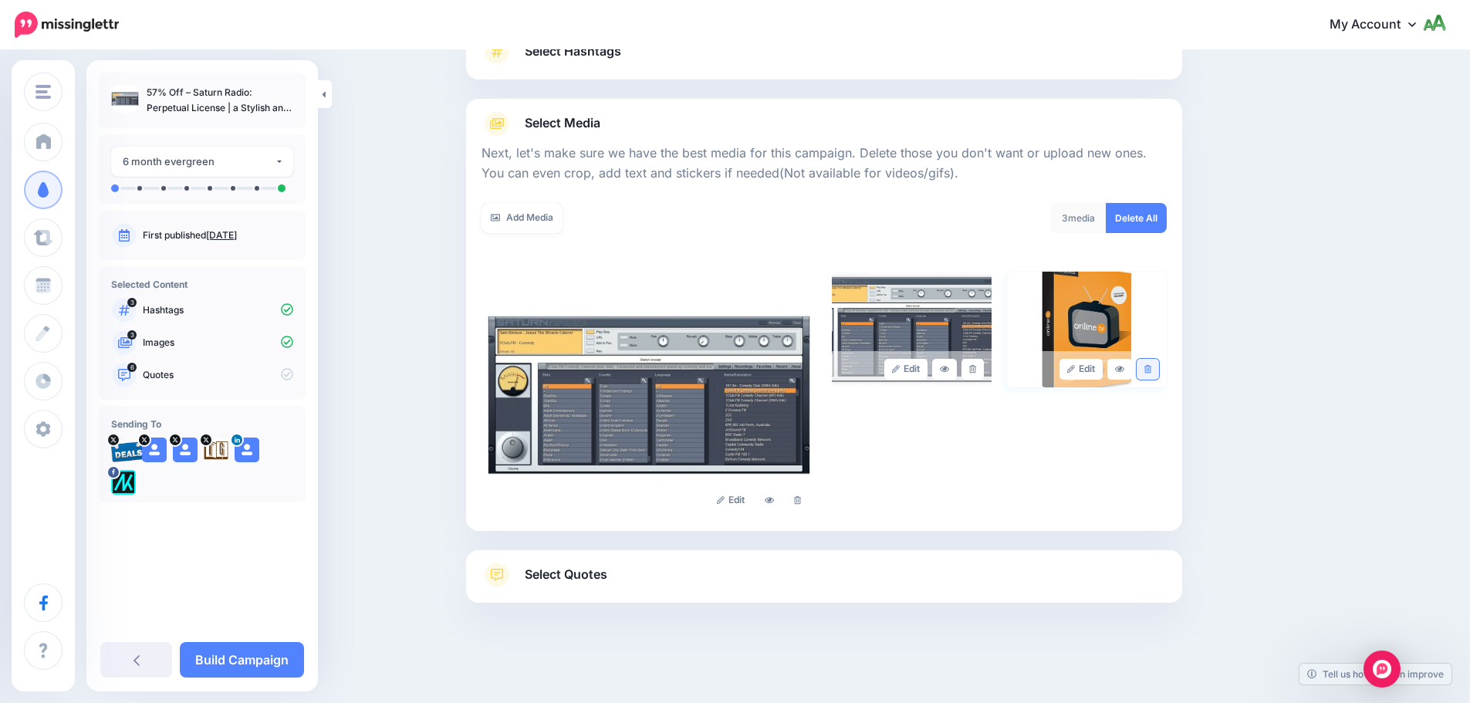
click at [1150, 371] on icon at bounding box center [1147, 369] width 7 height 8
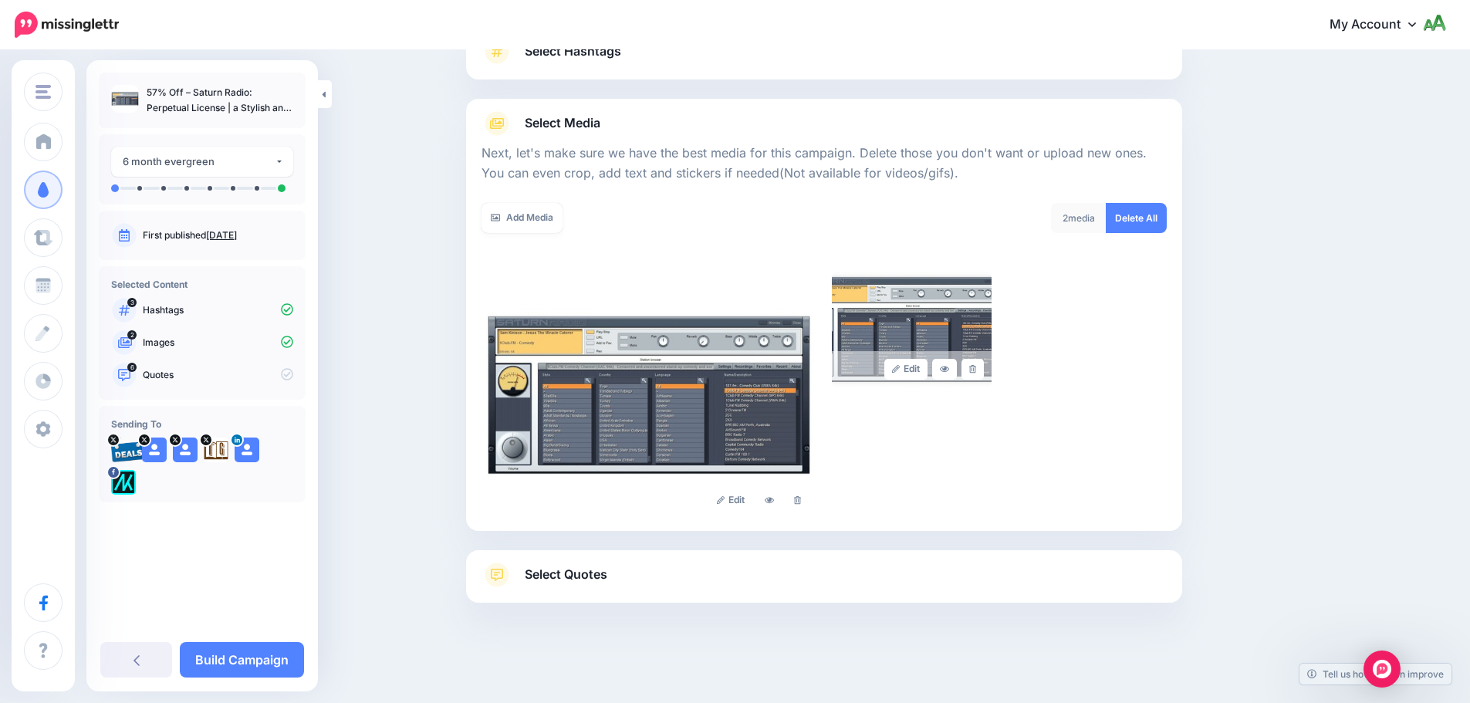
click at [766, 581] on link "Select Quotes" at bounding box center [824, 583] width 685 height 40
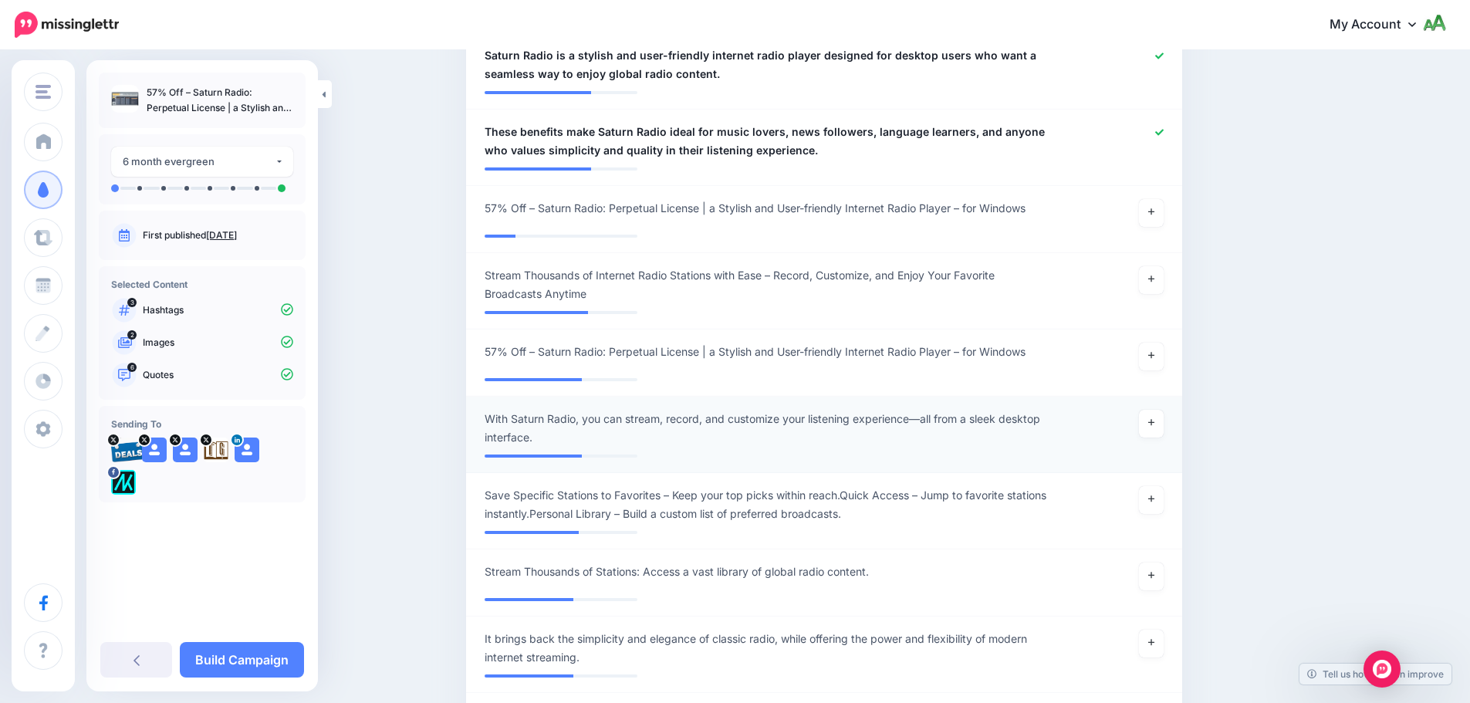
scroll to position [902, 0]
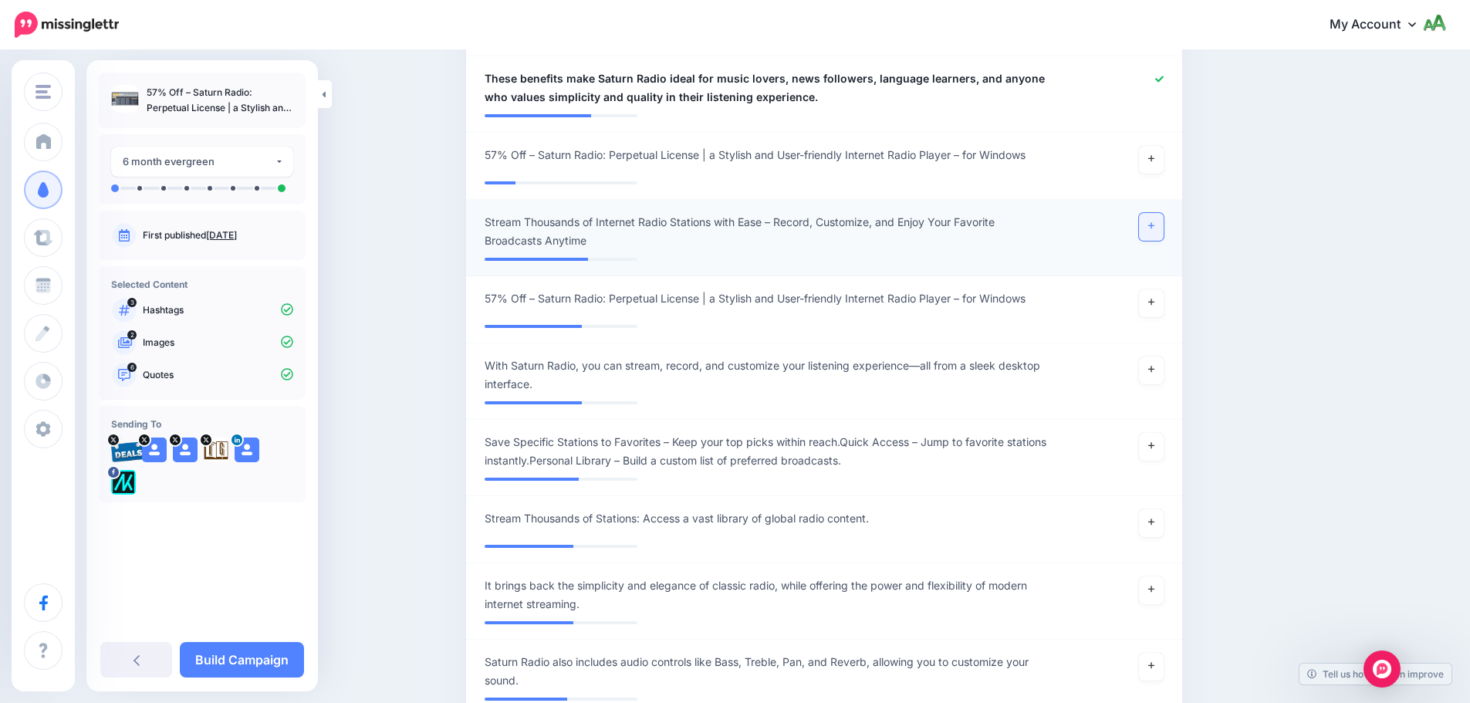
click at [1154, 221] on icon at bounding box center [1151, 225] width 6 height 8
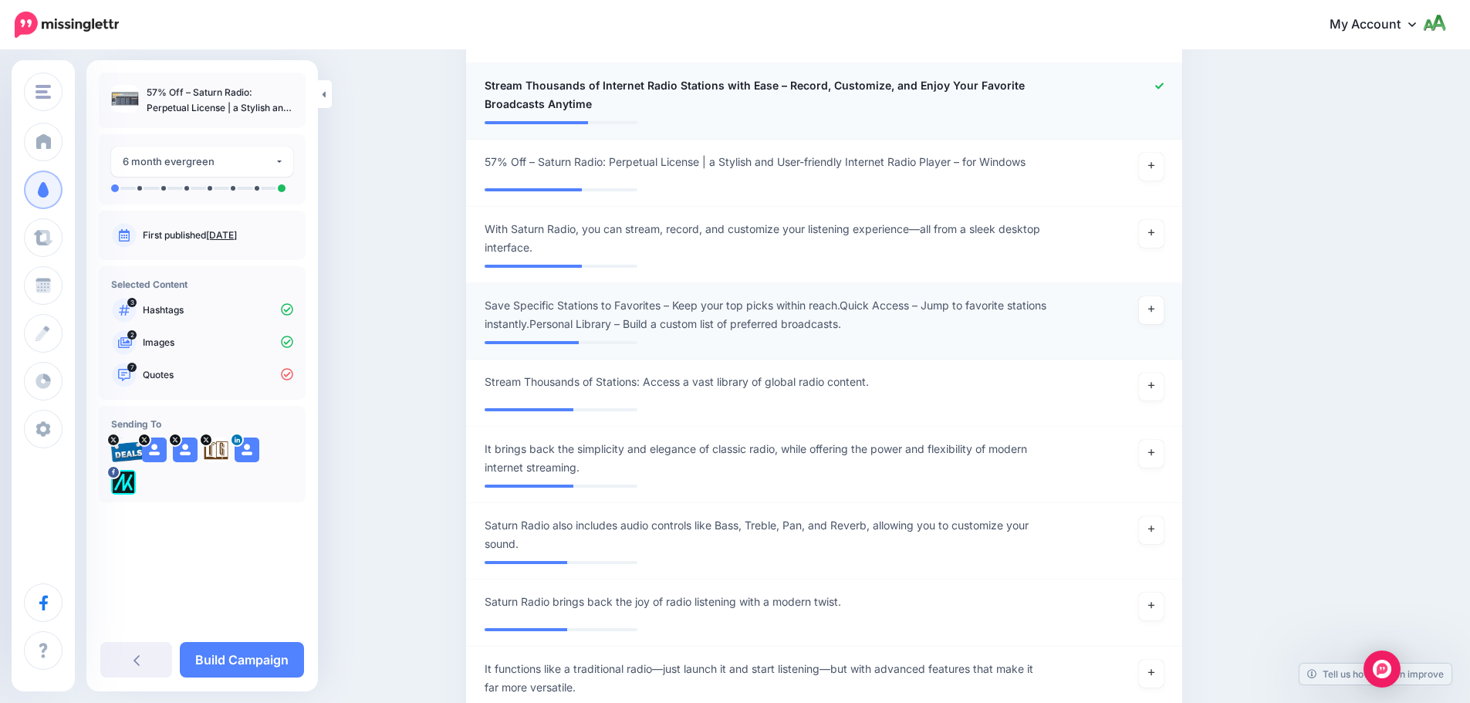
scroll to position [1056, 0]
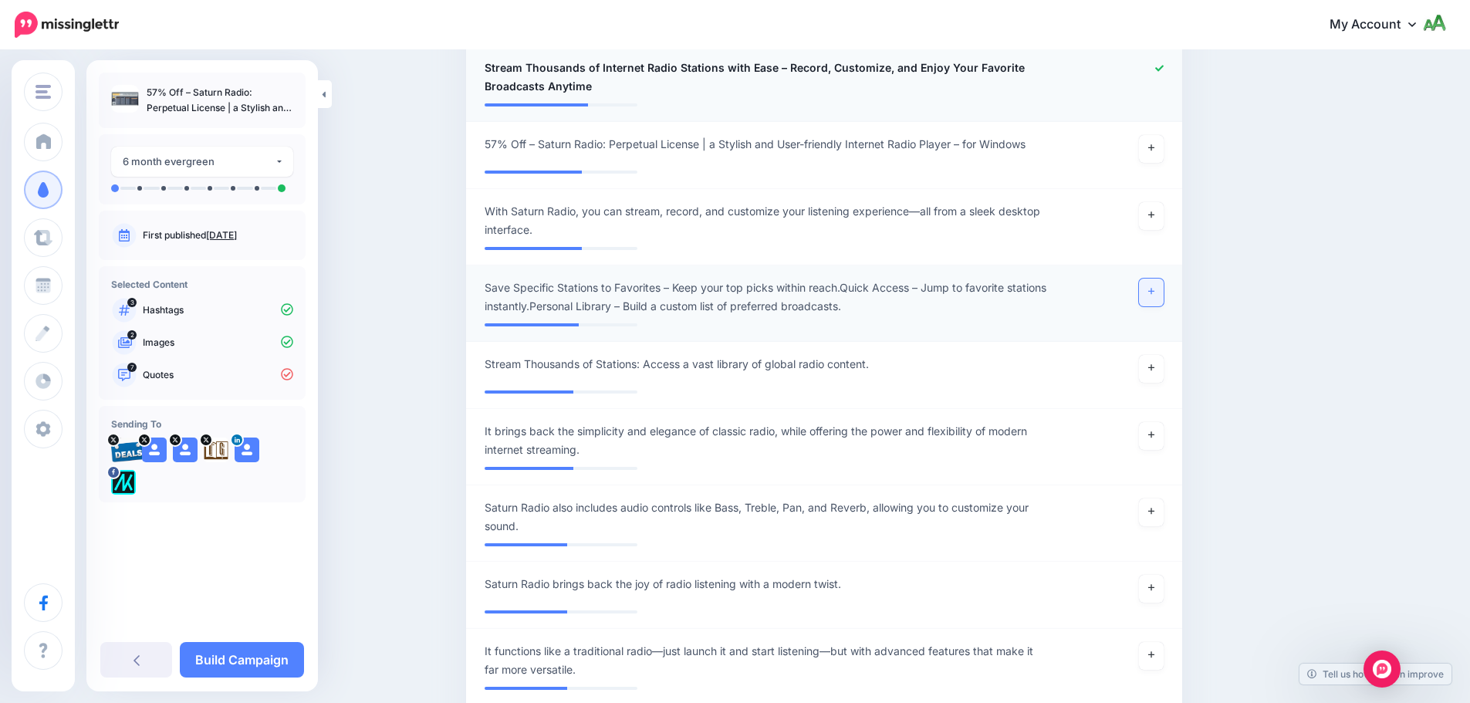
click at [1164, 279] on link at bounding box center [1151, 293] width 25 height 28
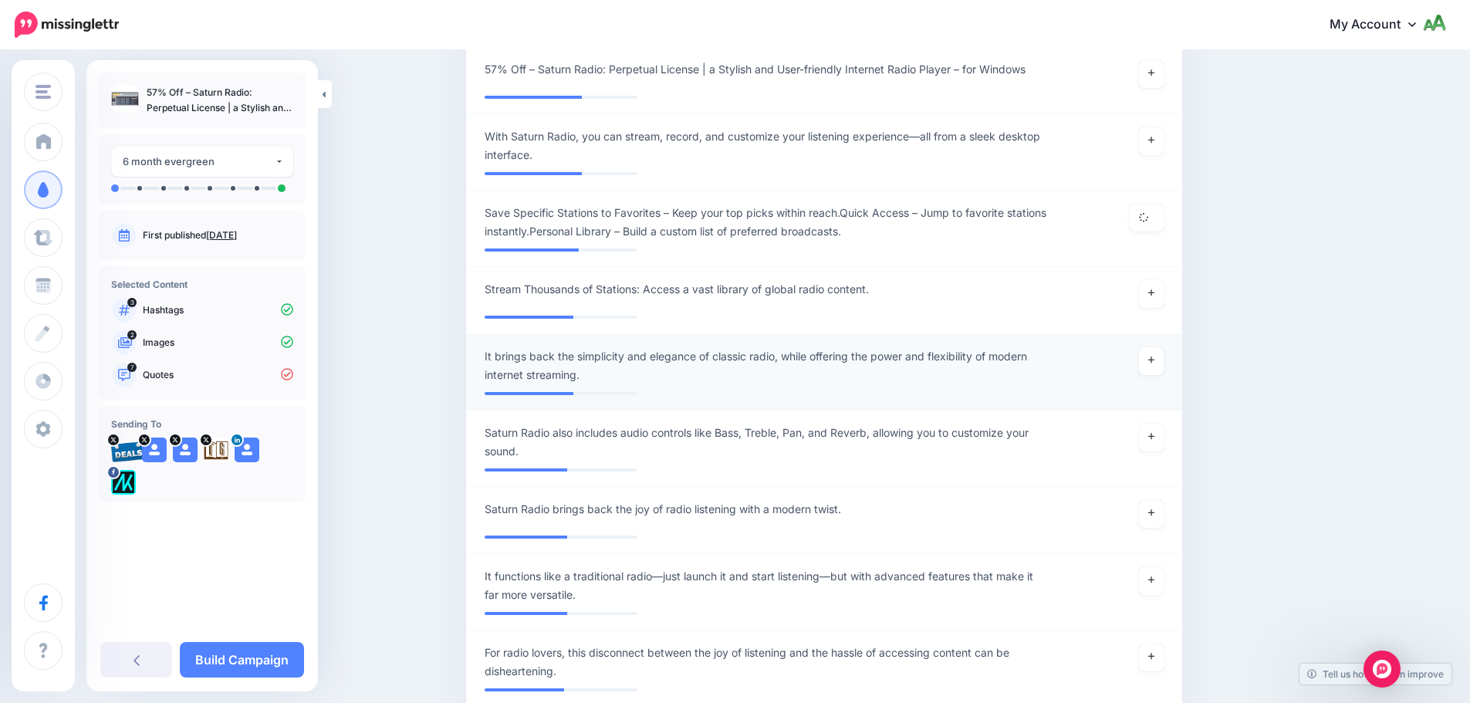
scroll to position [1134, 0]
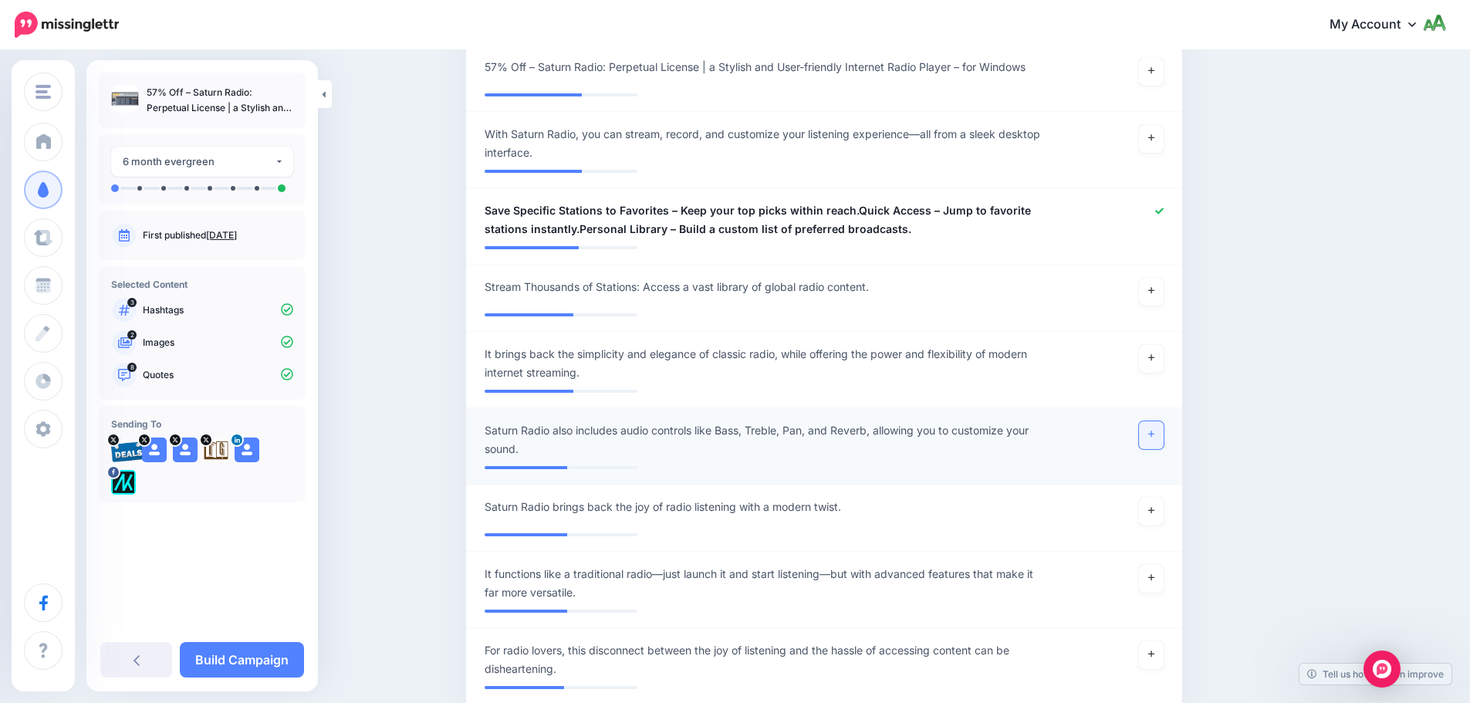
click at [1158, 421] on link at bounding box center [1151, 435] width 25 height 28
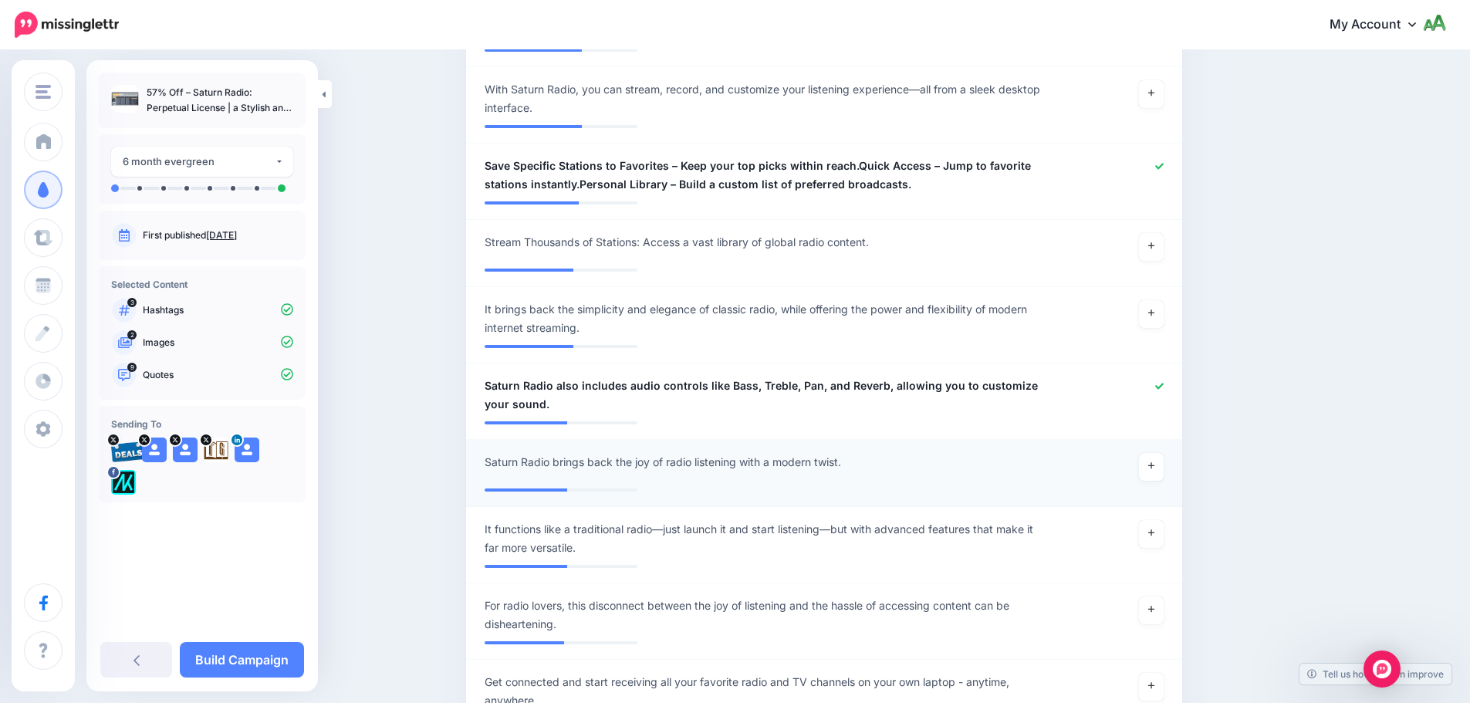
scroll to position [1288, 0]
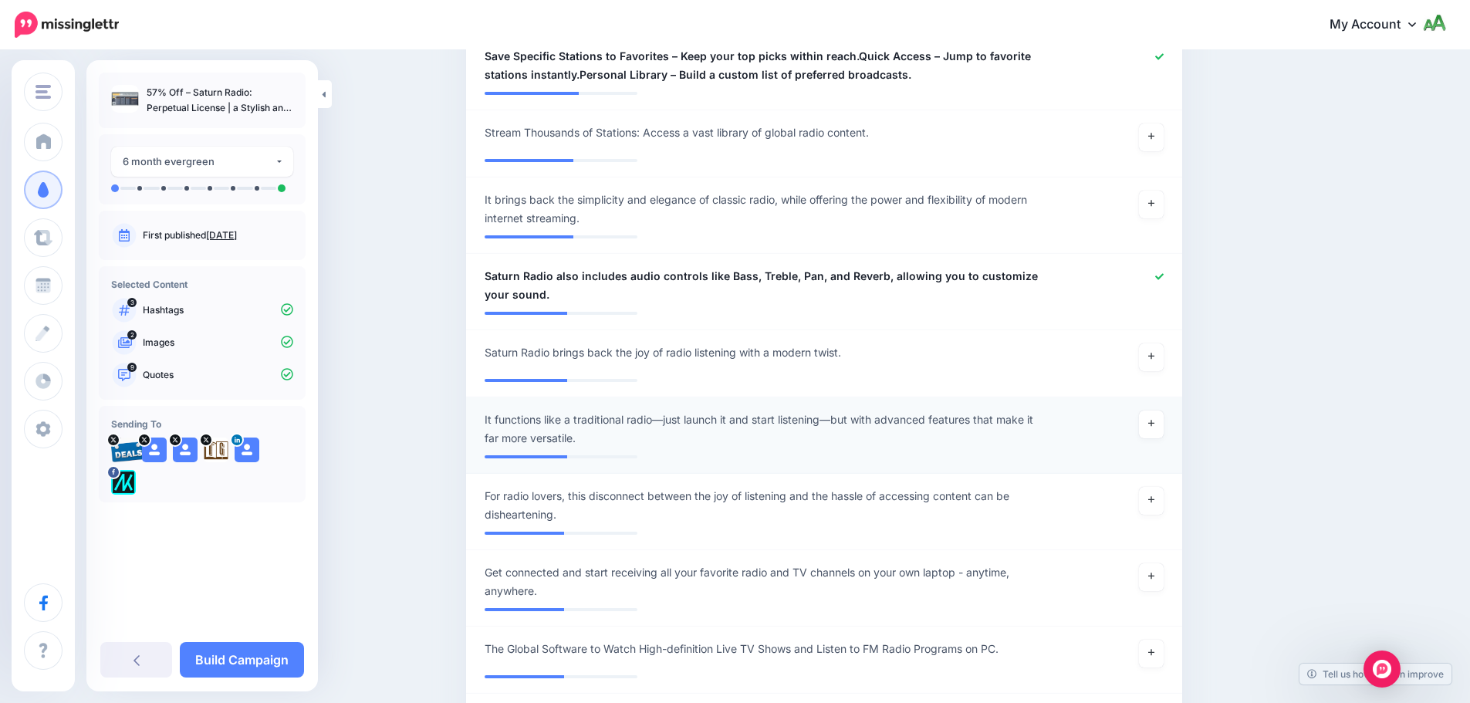
click at [496, 411] on span "It functions like a traditional radio—just launch it and start listening—but wi…" at bounding box center [766, 429] width 563 height 37
drag, startPoint x: 498, startPoint y: 404, endPoint x: 489, endPoint y: 404, distance: 8.5
click at [489, 411] on div "**********" at bounding box center [766, 429] width 586 height 37
type textarea "**********"
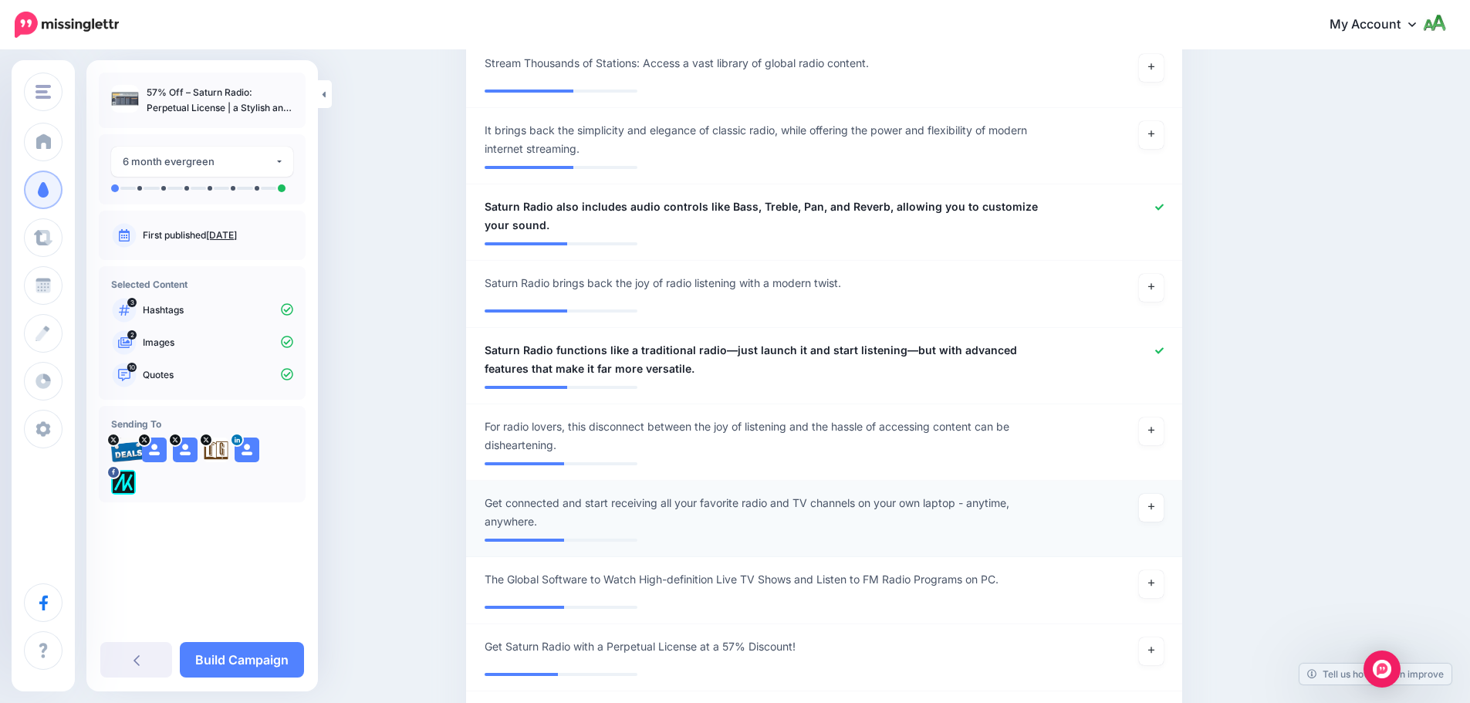
scroll to position [1365, 0]
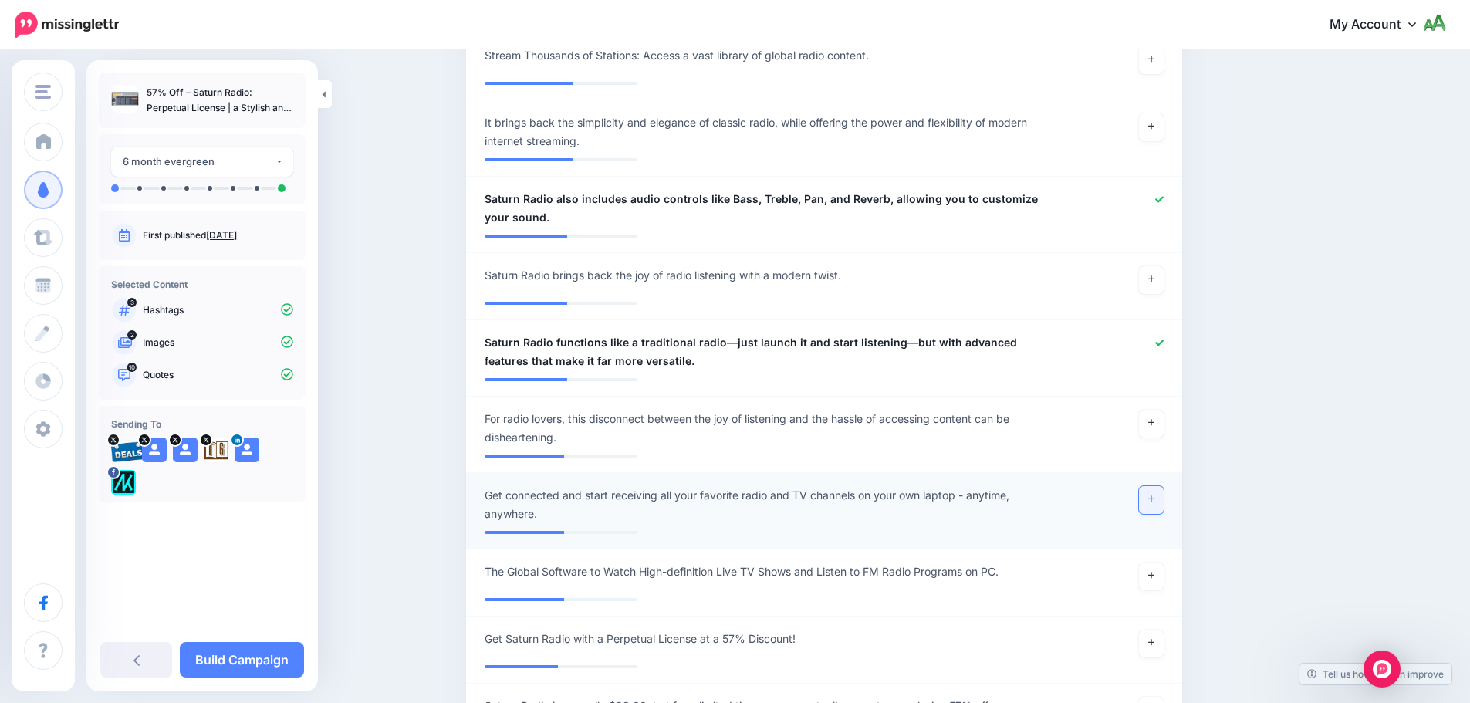
click at [1148, 486] on link at bounding box center [1151, 500] width 25 height 28
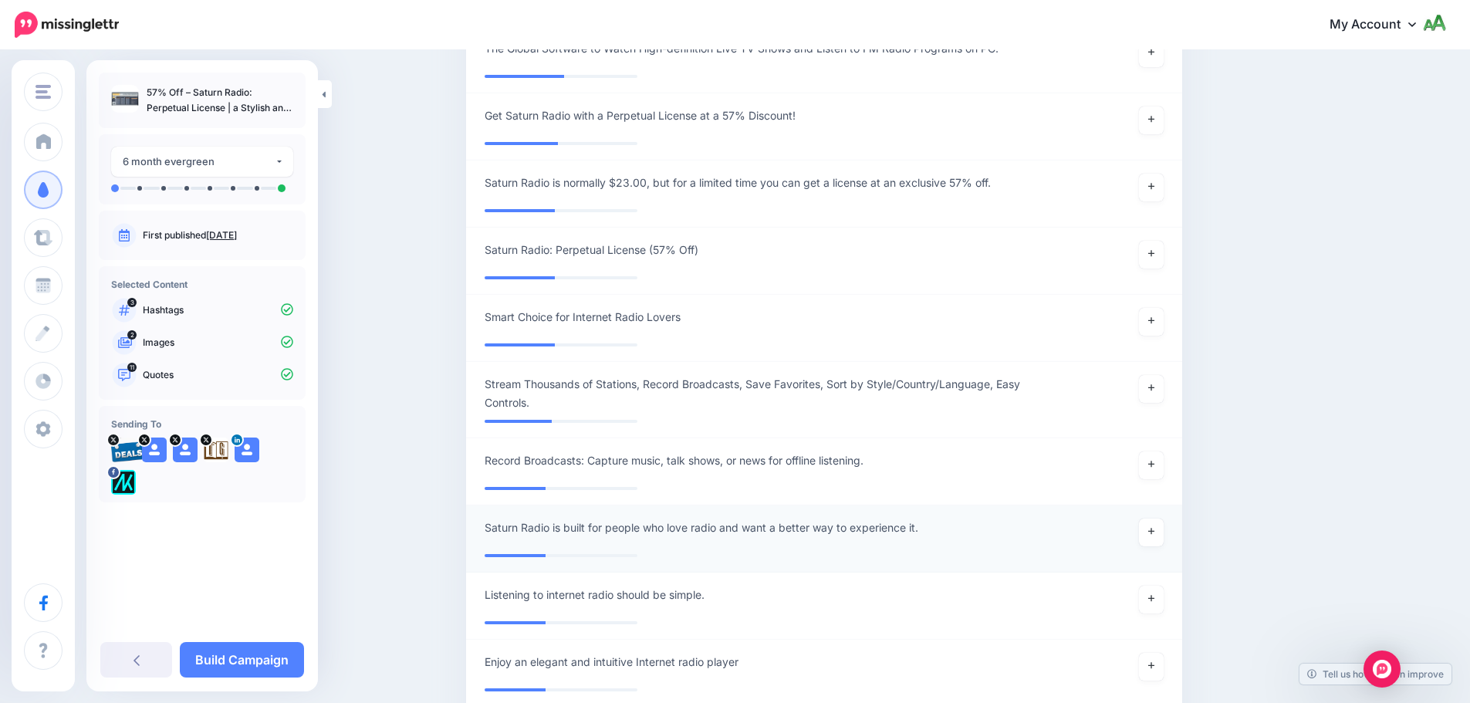
scroll to position [1905, 0]
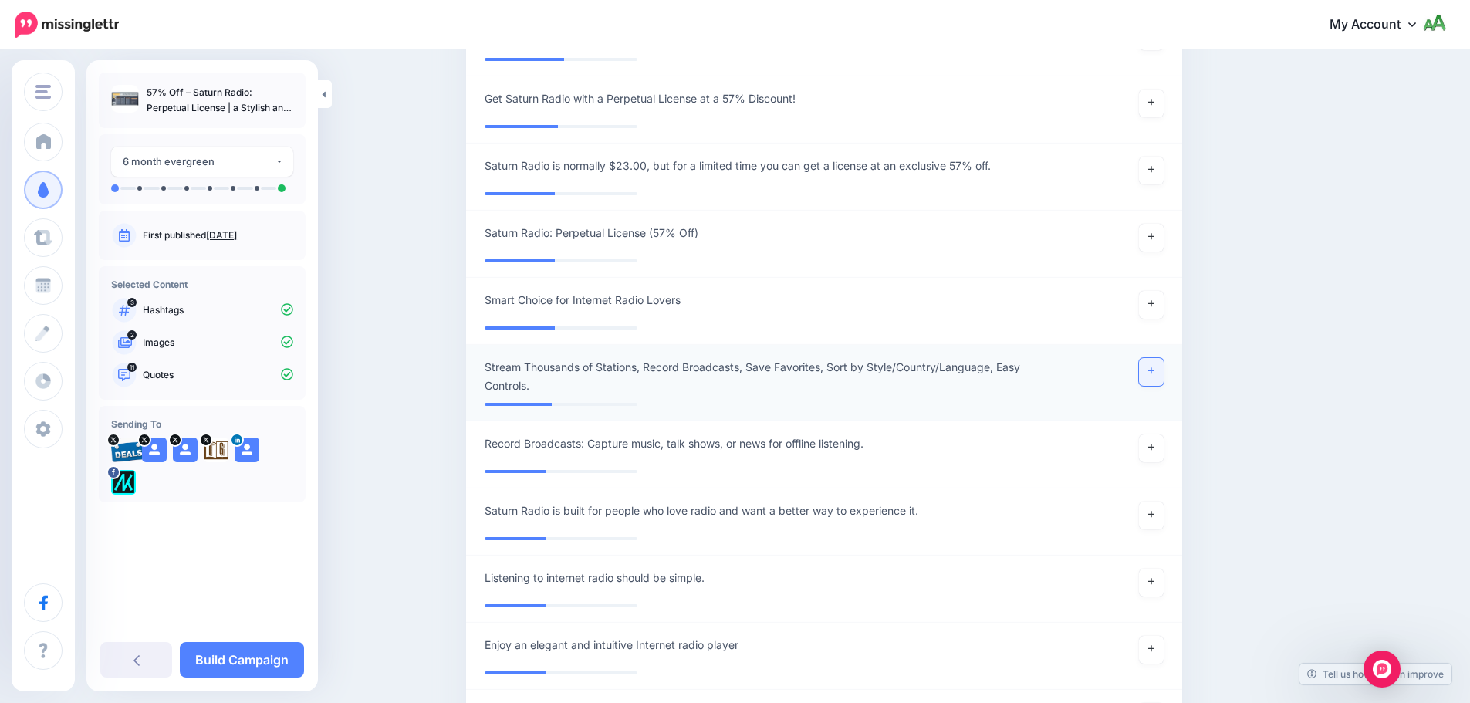
click at [1154, 358] on link at bounding box center [1151, 372] width 25 height 28
click at [1160, 505] on link at bounding box center [1151, 516] width 25 height 28
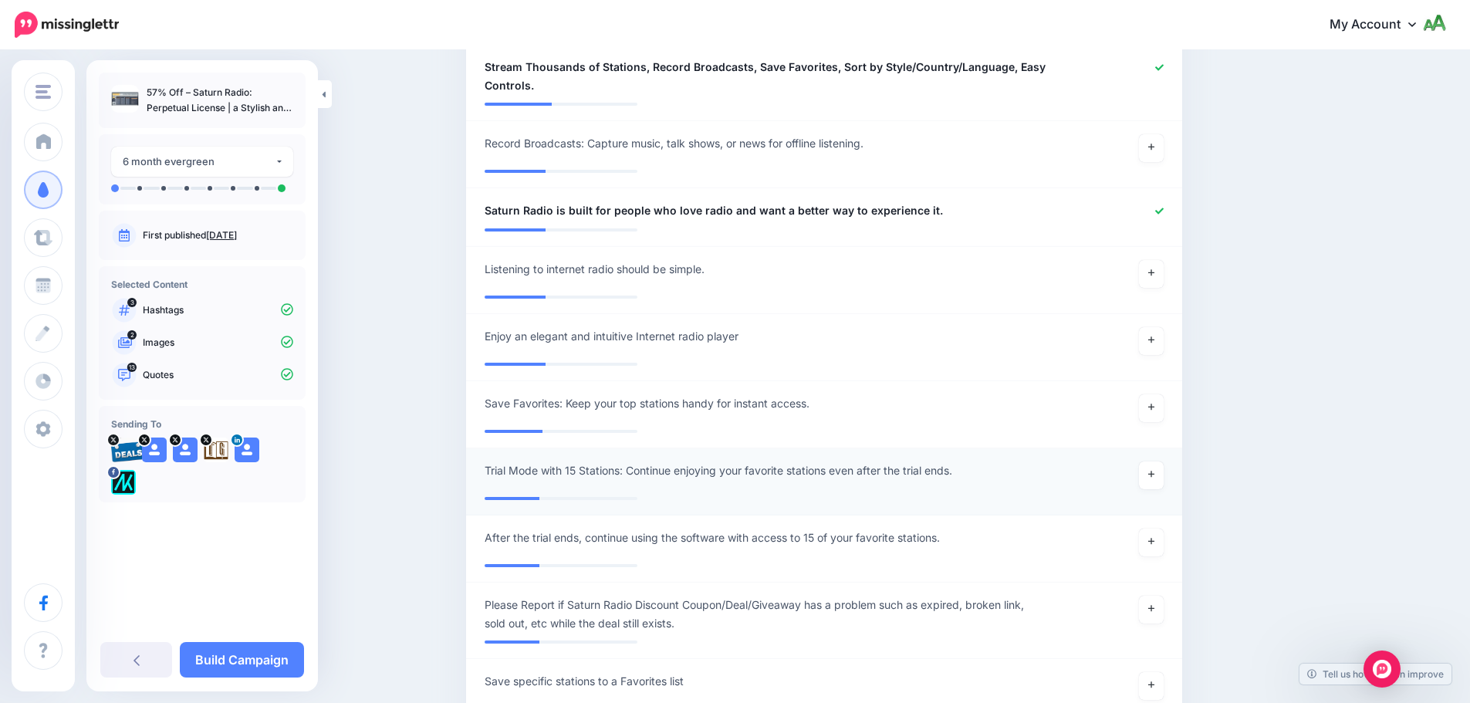
scroll to position [2214, 0]
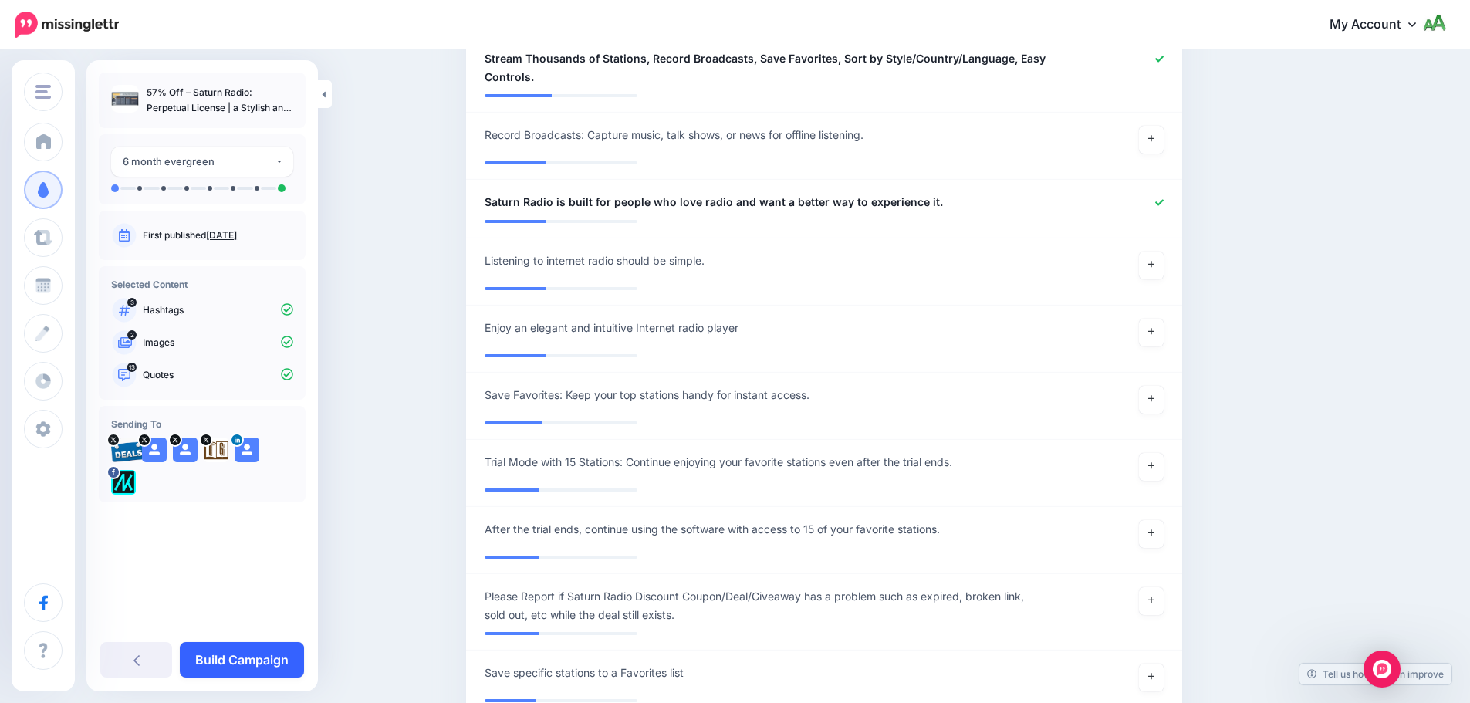
click at [232, 651] on link "Build Campaign" at bounding box center [242, 659] width 124 height 35
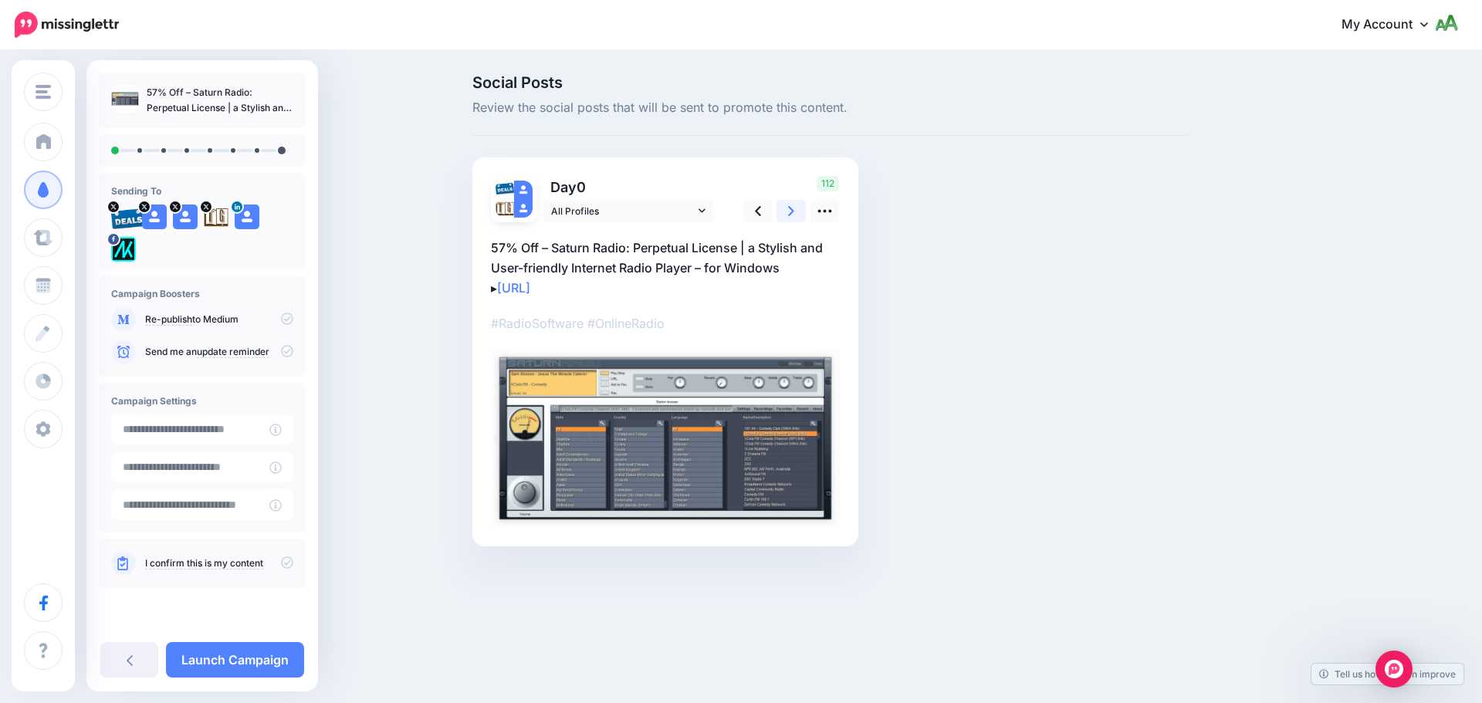
click at [794, 204] on icon at bounding box center [791, 211] width 6 height 16
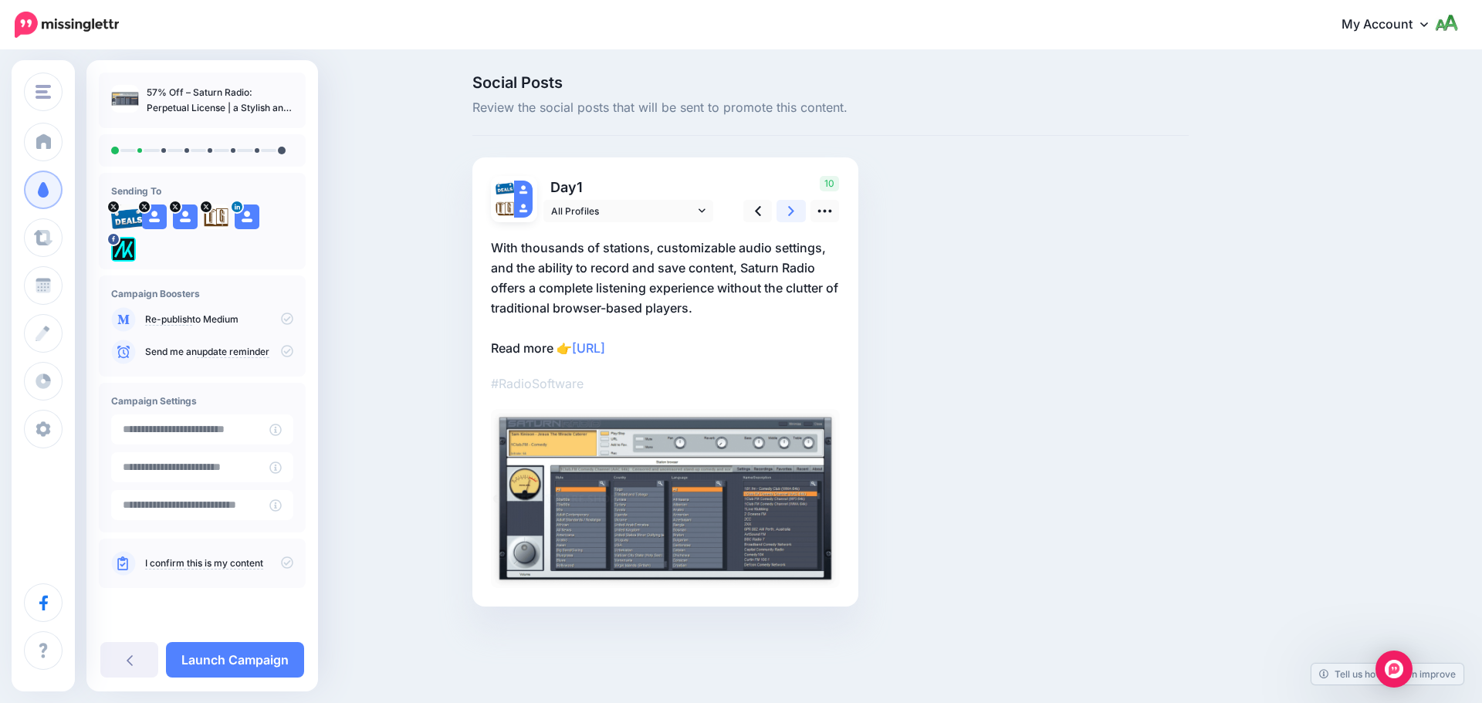
click at [794, 204] on icon at bounding box center [791, 211] width 6 height 16
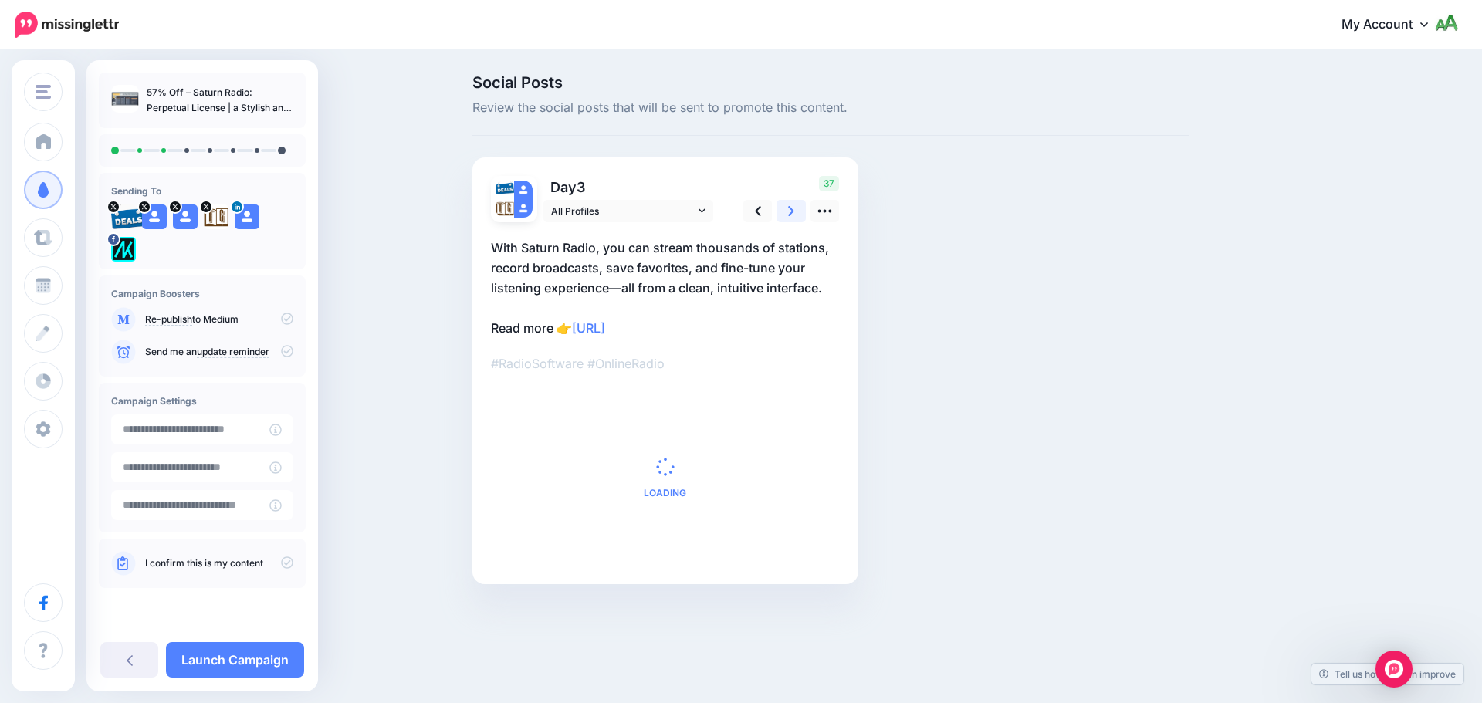
click at [794, 204] on icon at bounding box center [791, 211] width 6 height 16
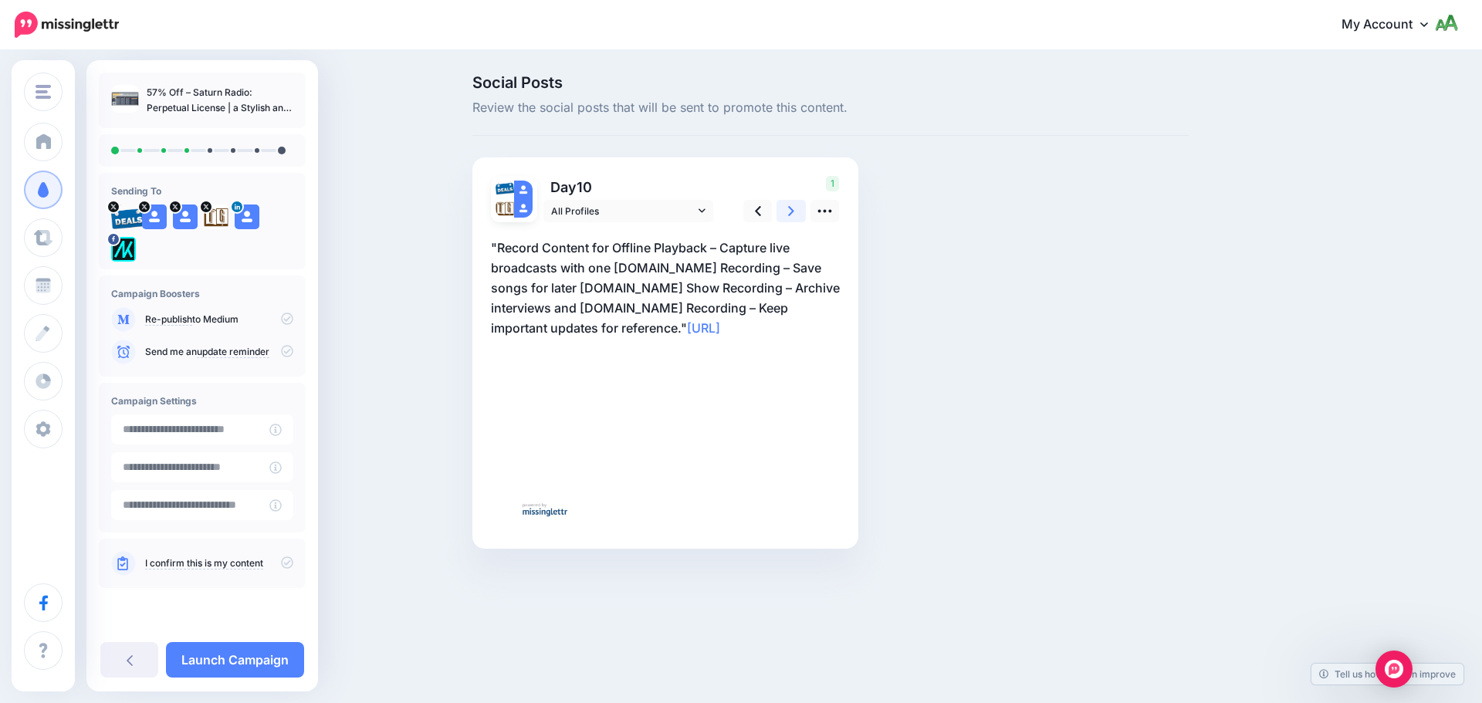
click at [794, 204] on icon at bounding box center [791, 211] width 6 height 16
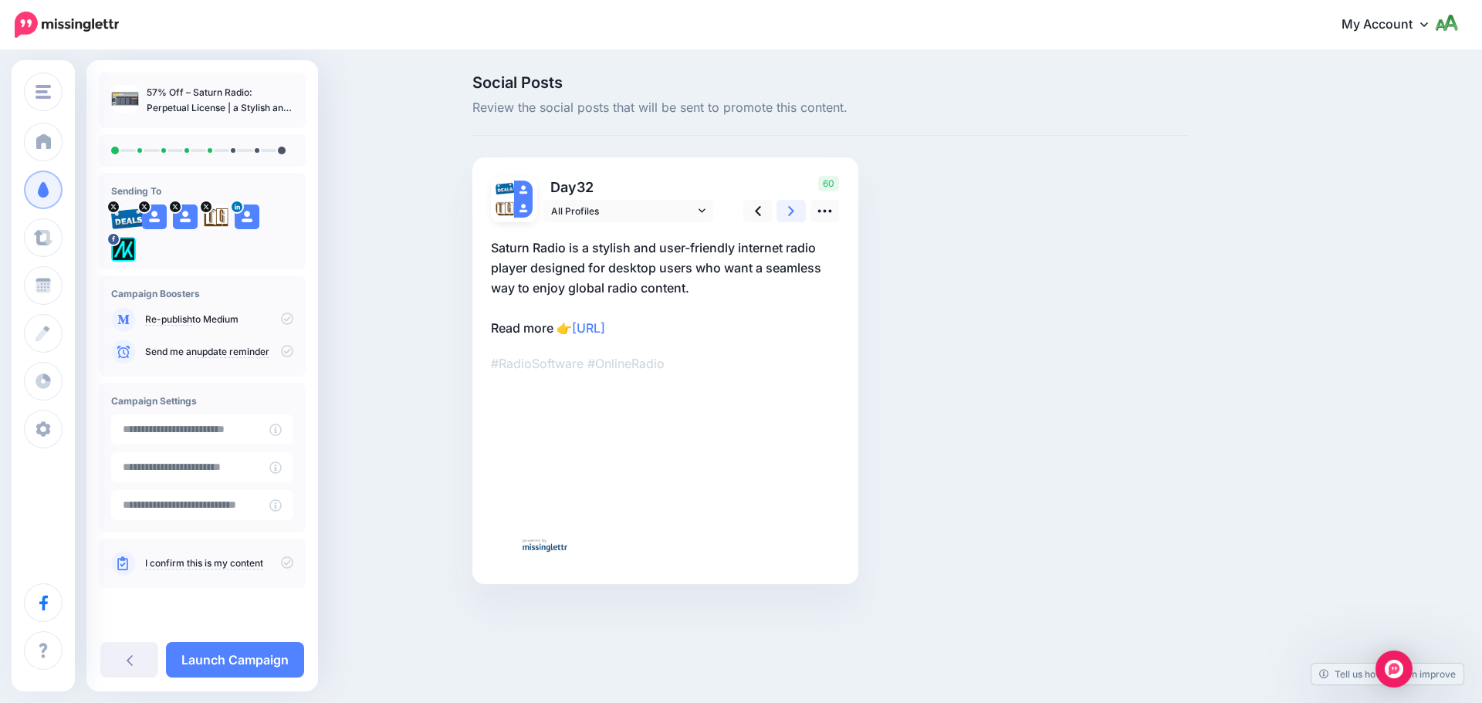
click at [794, 204] on icon at bounding box center [791, 211] width 6 height 16
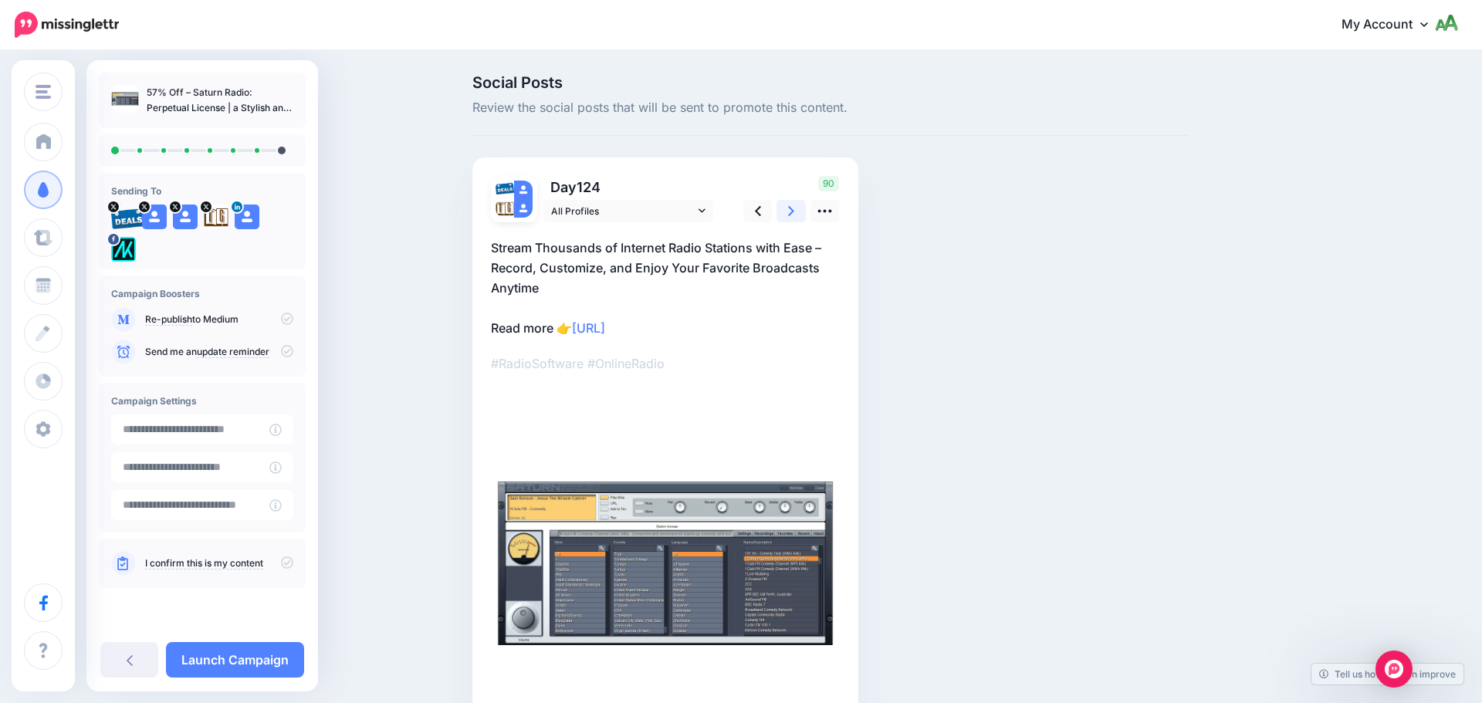
click at [794, 204] on icon at bounding box center [791, 211] width 6 height 16
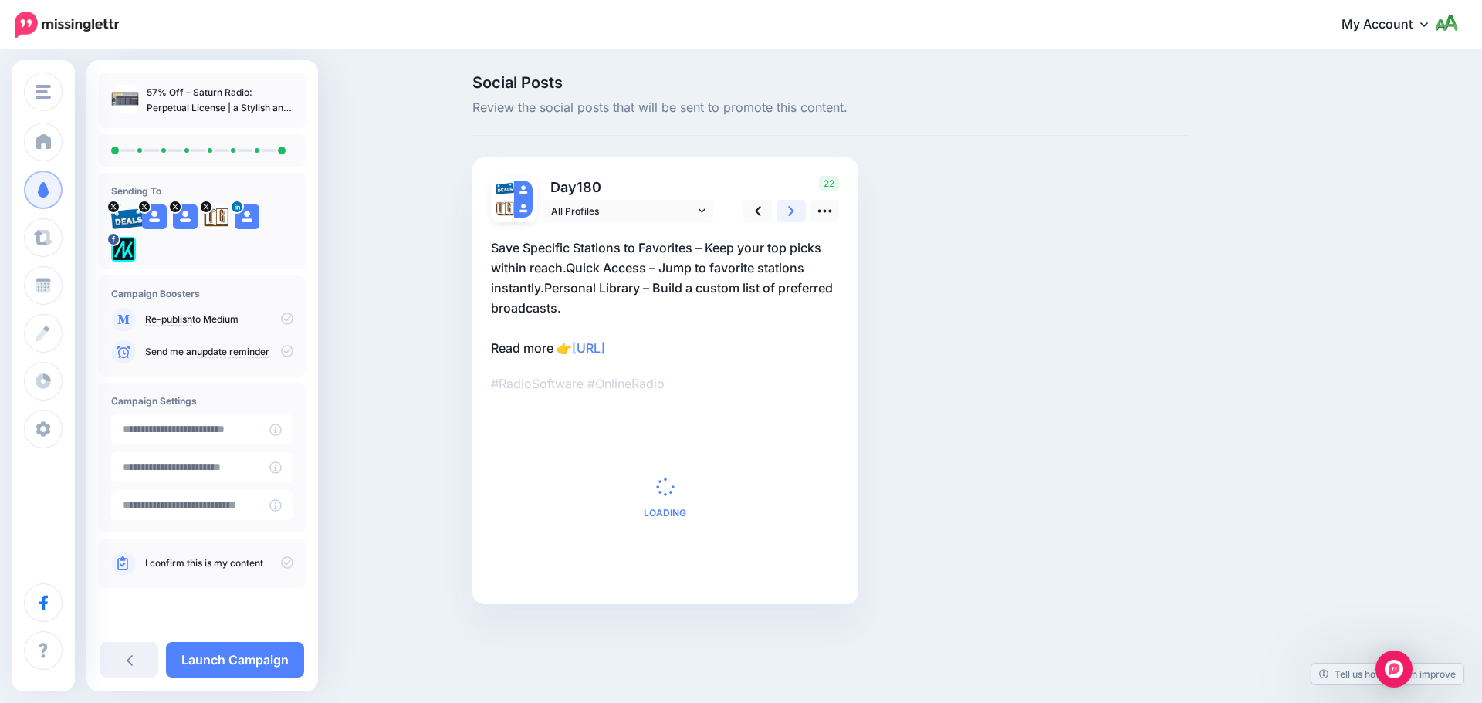
click at [794, 204] on icon at bounding box center [791, 211] width 6 height 16
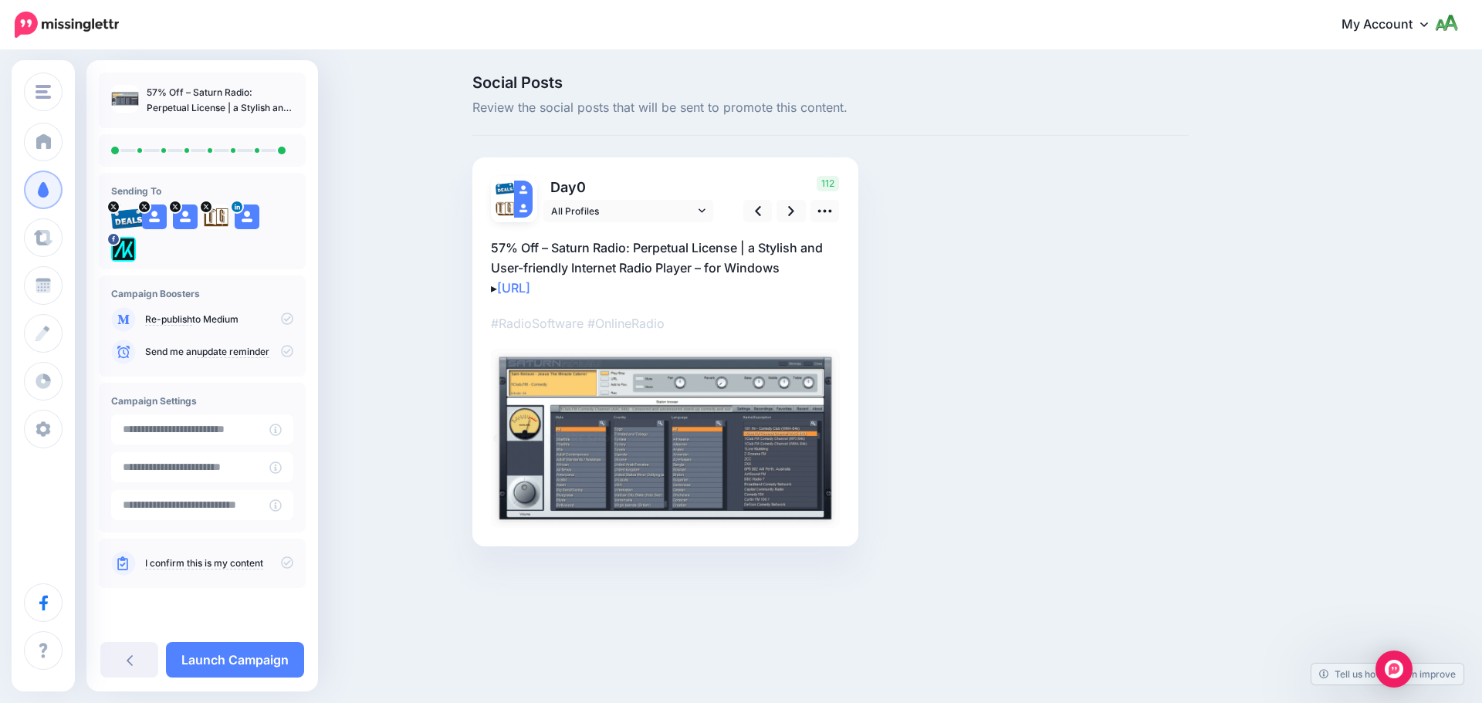
click at [281, 342] on div "Send me an update reminder" at bounding box center [202, 352] width 182 height 25
click at [285, 351] on icon at bounding box center [287, 351] width 12 height 12
click at [290, 557] on icon at bounding box center [287, 562] width 12 height 12
click at [270, 661] on link "Launch Campaign" at bounding box center [235, 659] width 138 height 35
